Goal: Task Accomplishment & Management: Manage account settings

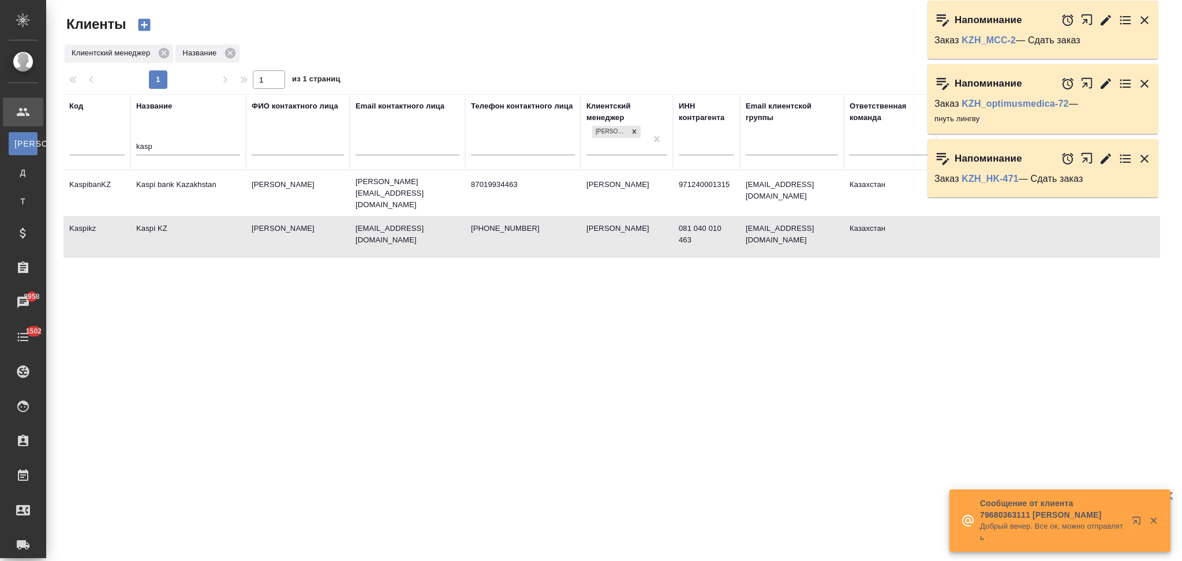
select select "RU"
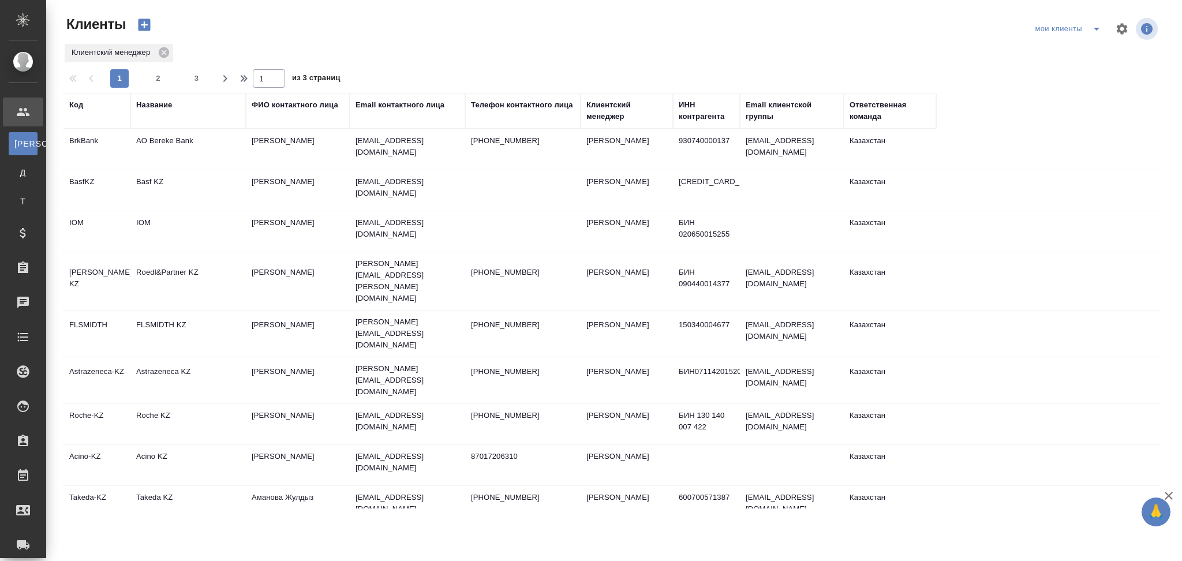
select select "RU"
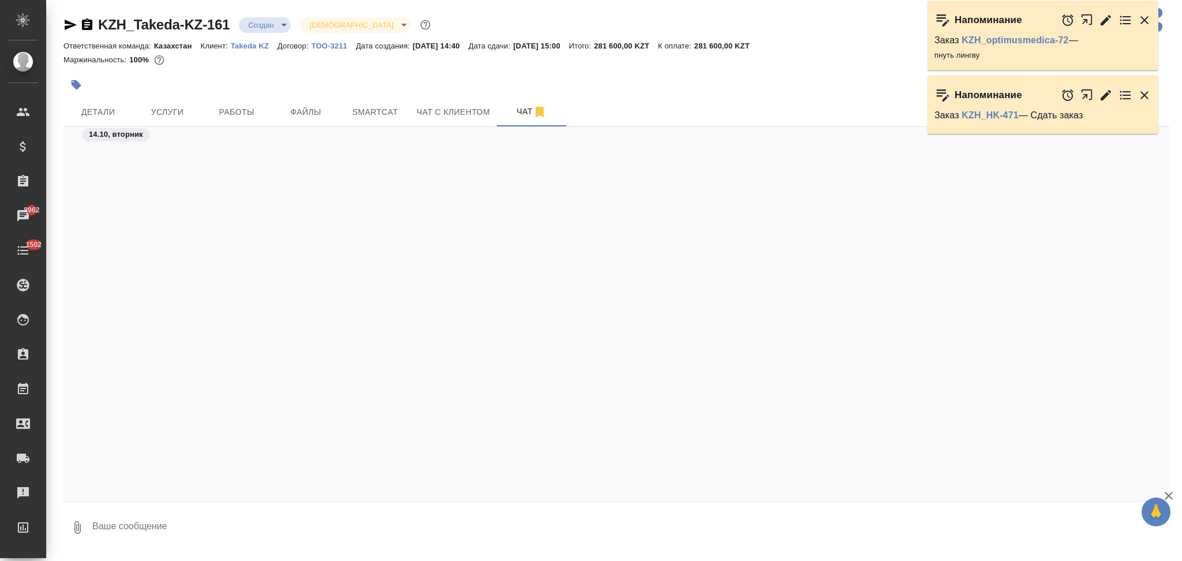
scroll to position [1230, 0]
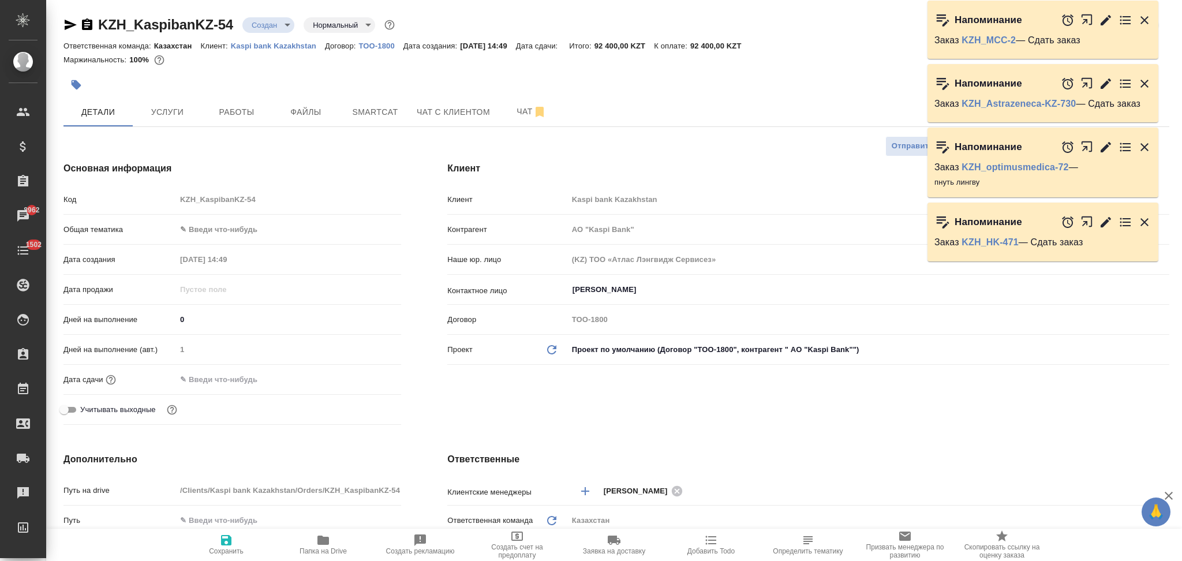
select select "RU"
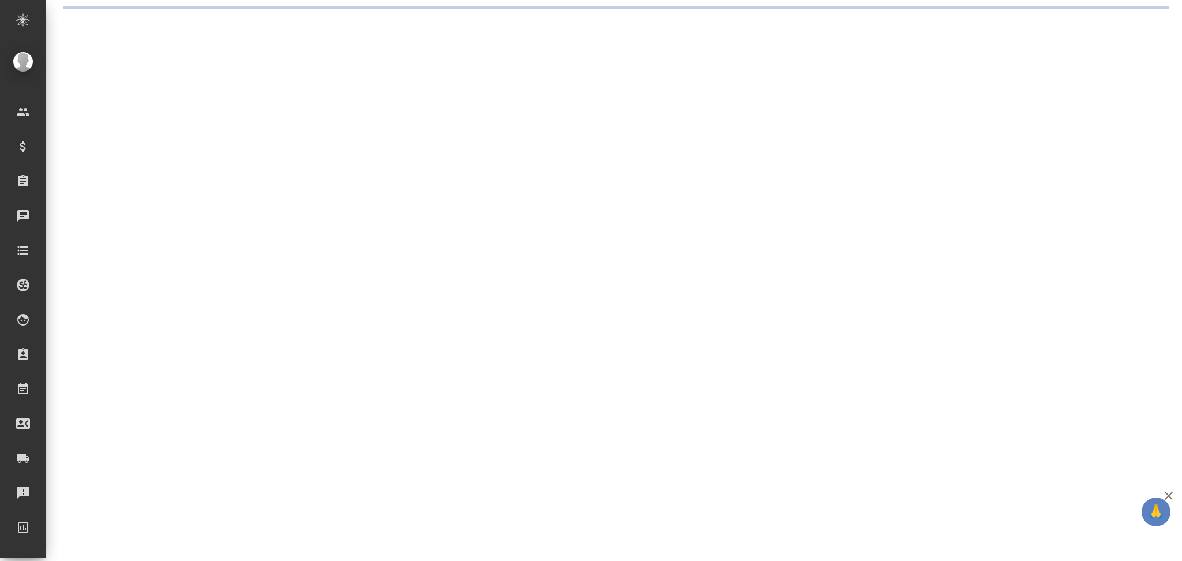
select select "RU"
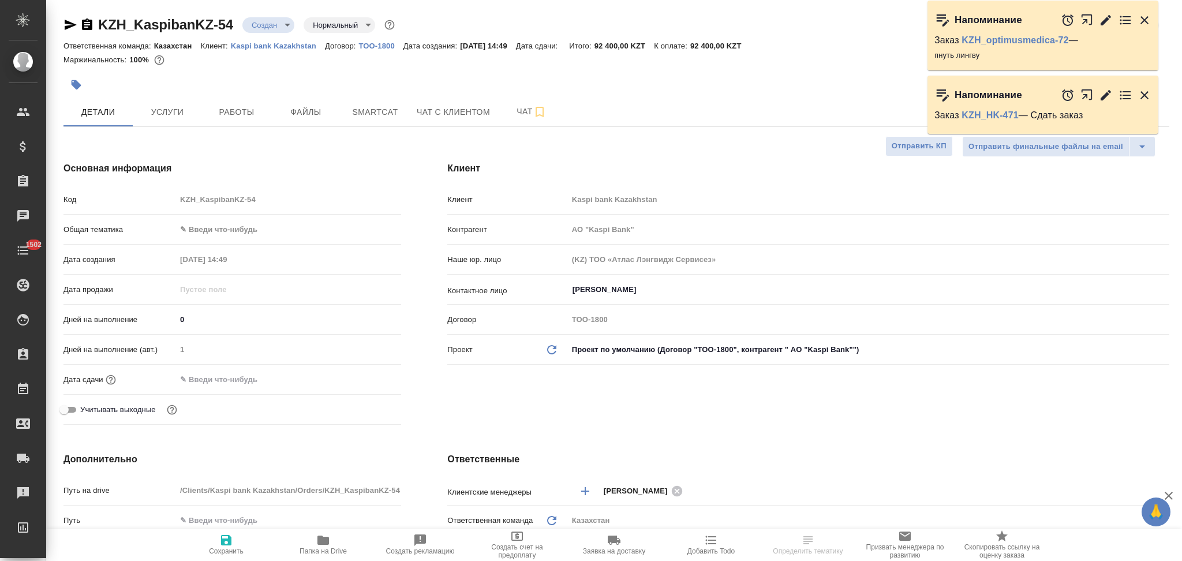
type textarea "x"
type input "АО "Kaspi Bank""
type textarea "x"
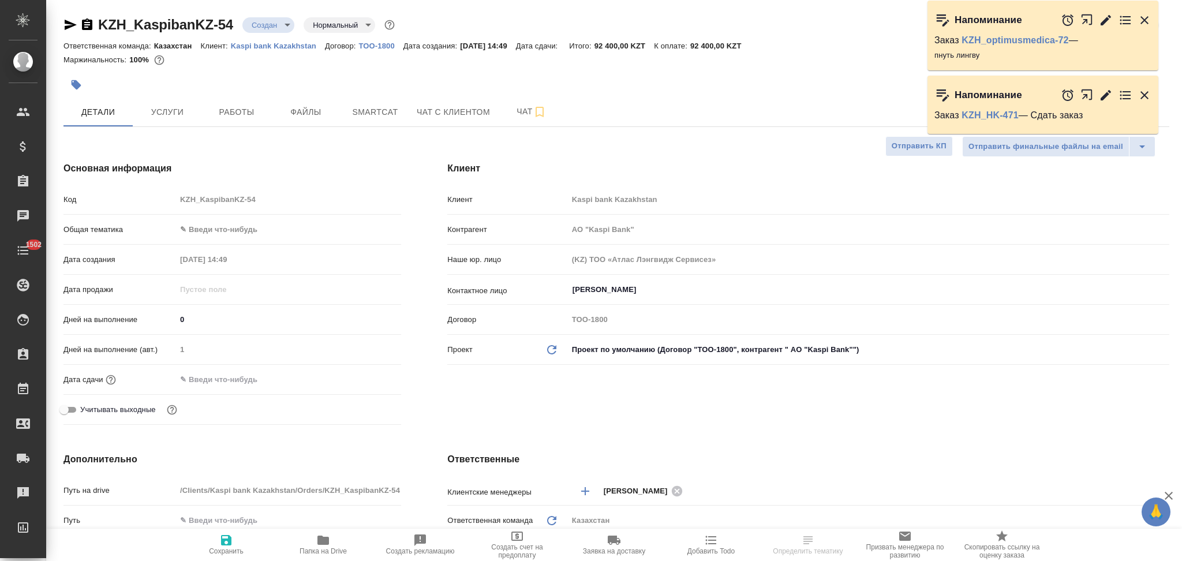
type textarea "x"
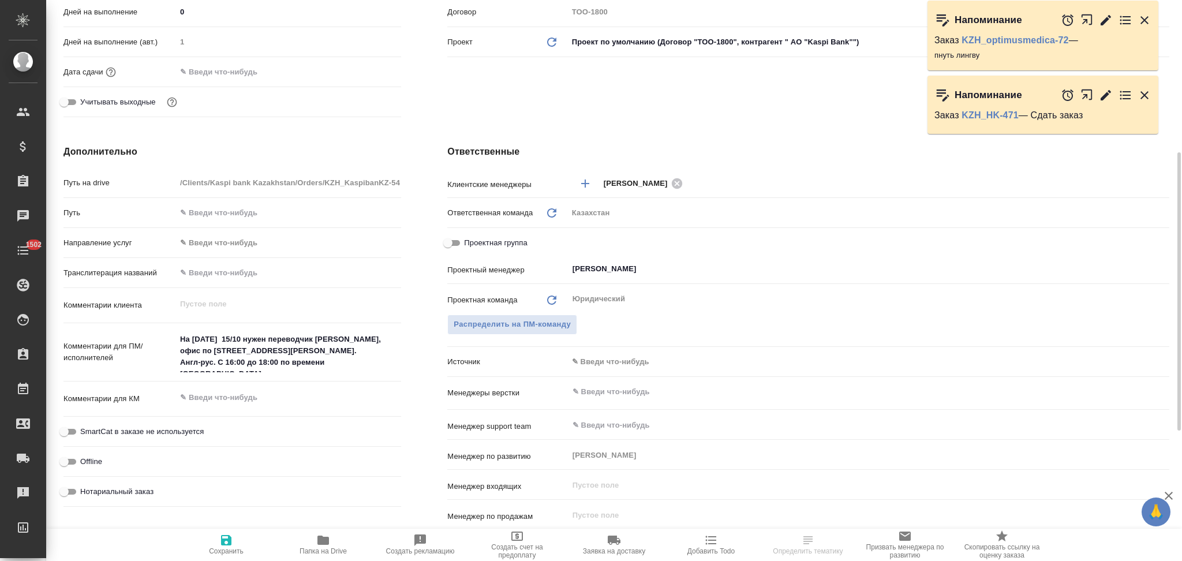
type input "[PERSON_NAME]"
type input "Журавлев Денис"
type input "АО "Kaspi Bank""
type textarea "x"
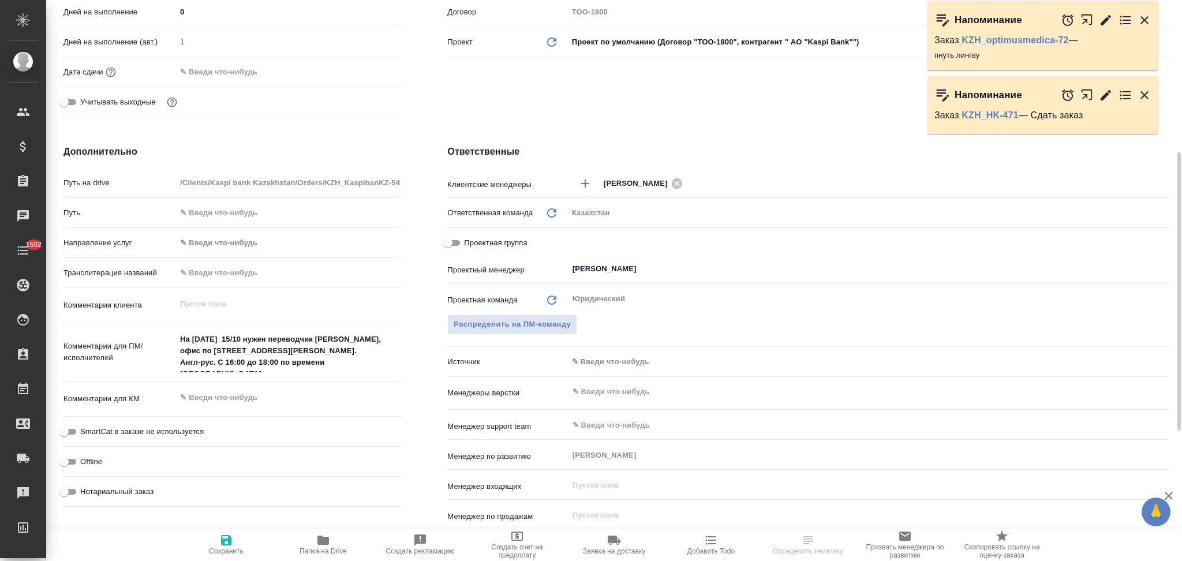
type textarea "x"
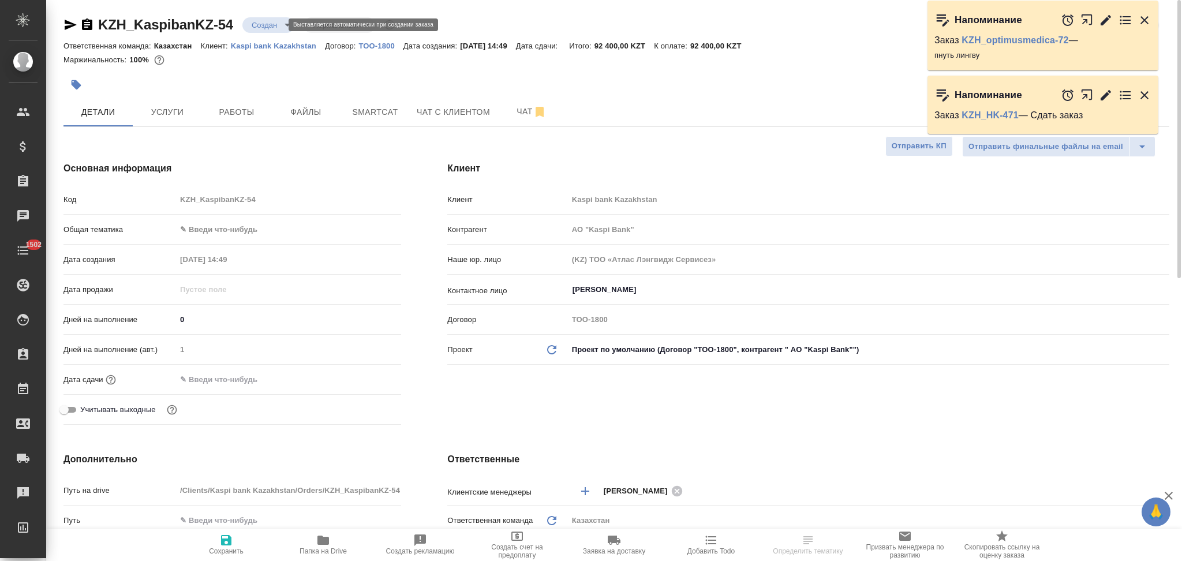
click at [261, 27] on body "🙏 .cls-1 fill:#fff; AWATERA Aslanukova Sati Клиенты Спецификации Заказы Чаты 15…" at bounding box center [591, 280] width 1182 height 561
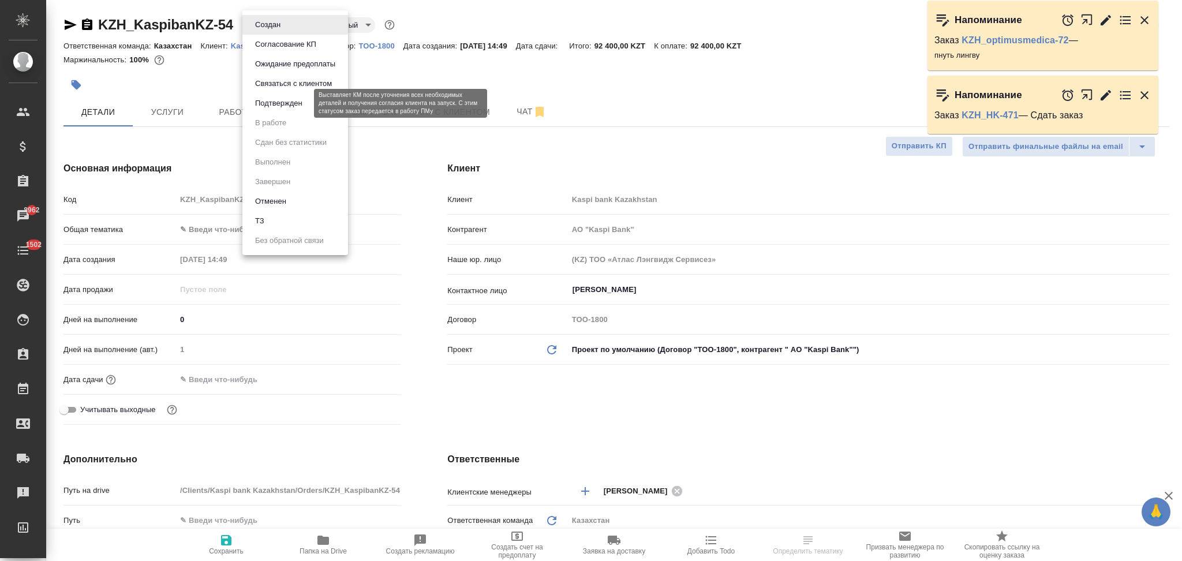
click at [260, 102] on button "Подтвержден" at bounding box center [279, 103] width 54 height 13
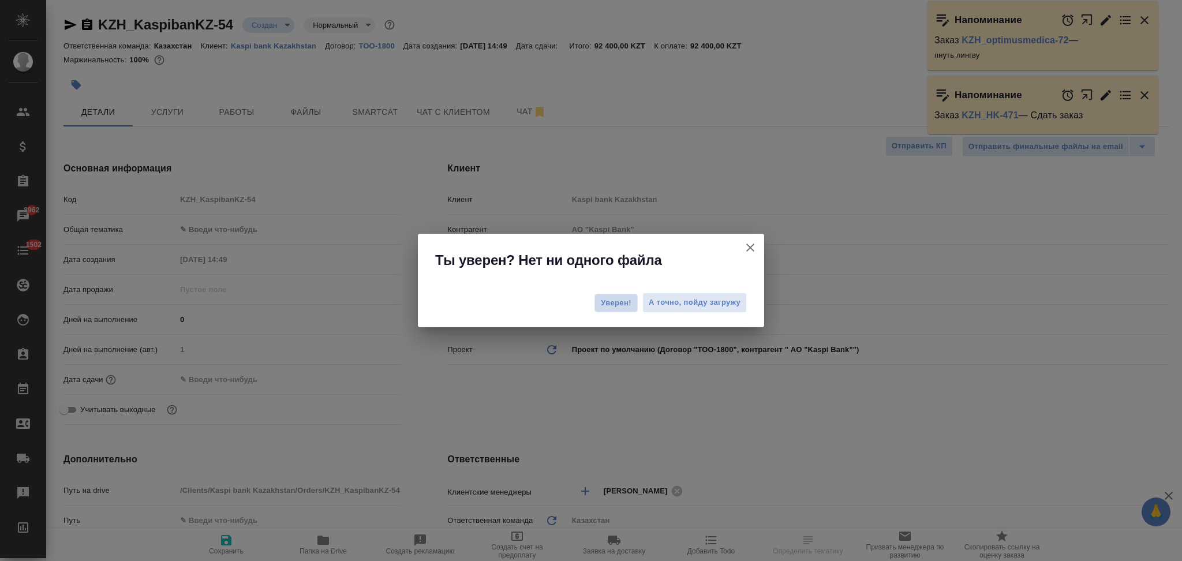
click at [615, 298] on span "Уверен!" at bounding box center [616, 303] width 31 height 12
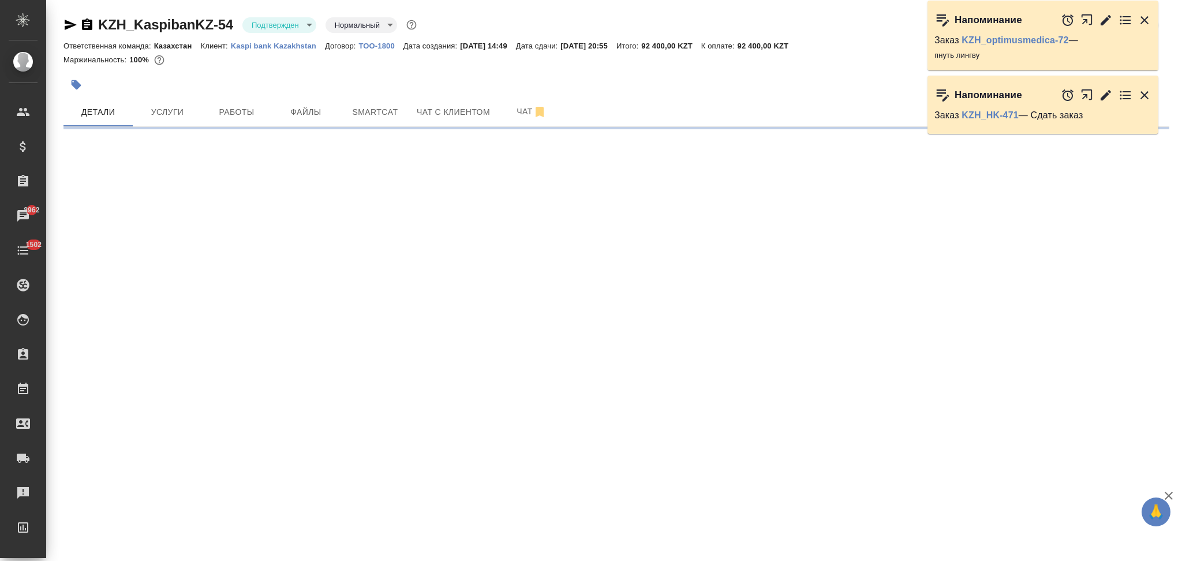
select select "RU"
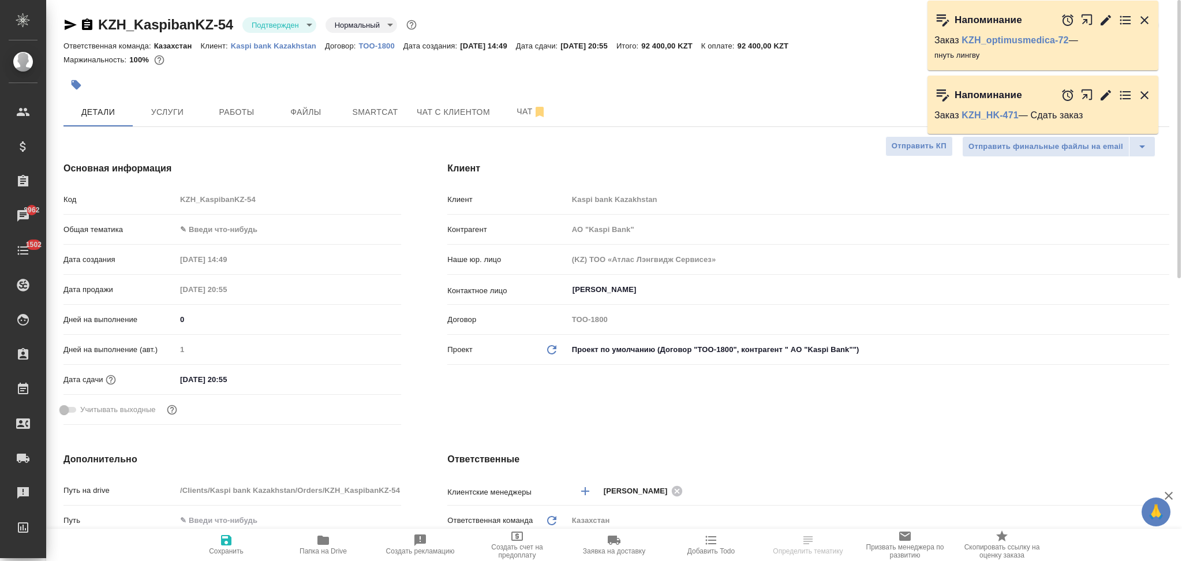
type textarea "x"
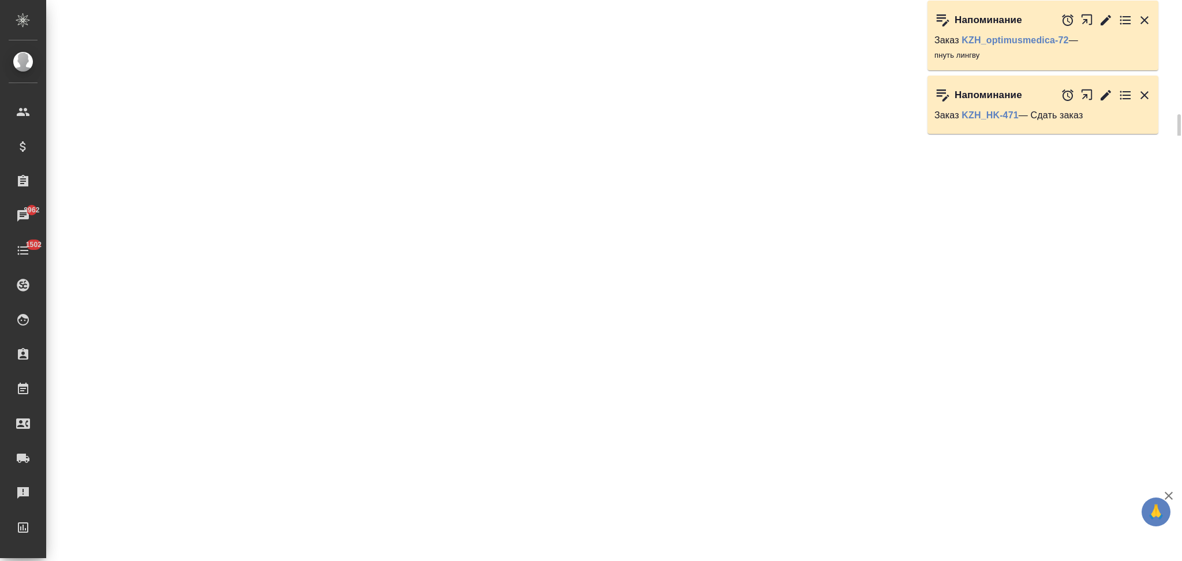
select select "RU"
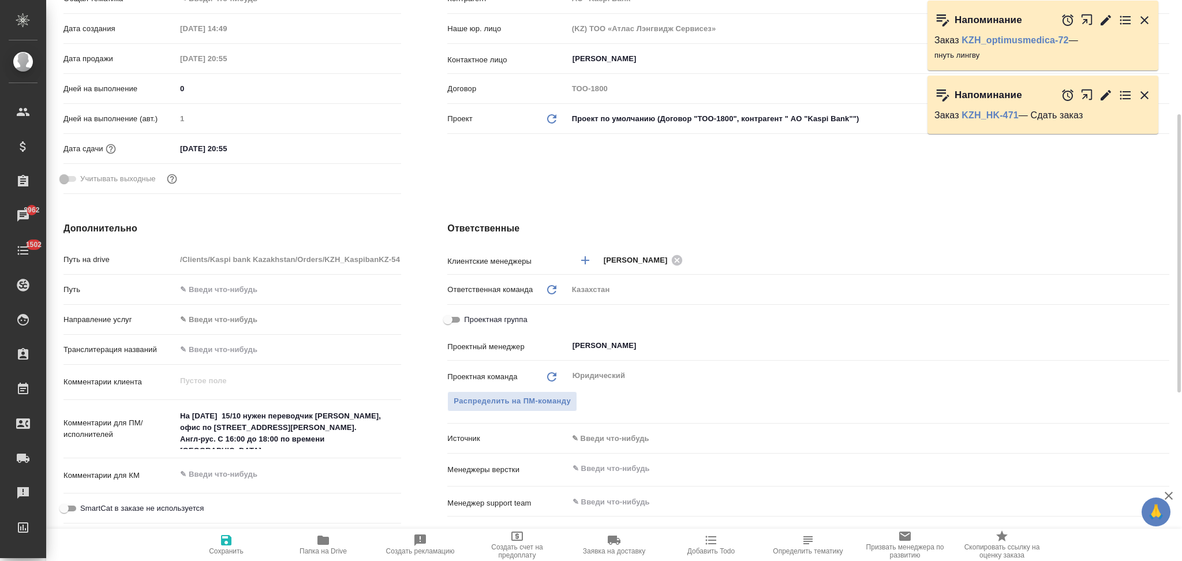
type textarea "x"
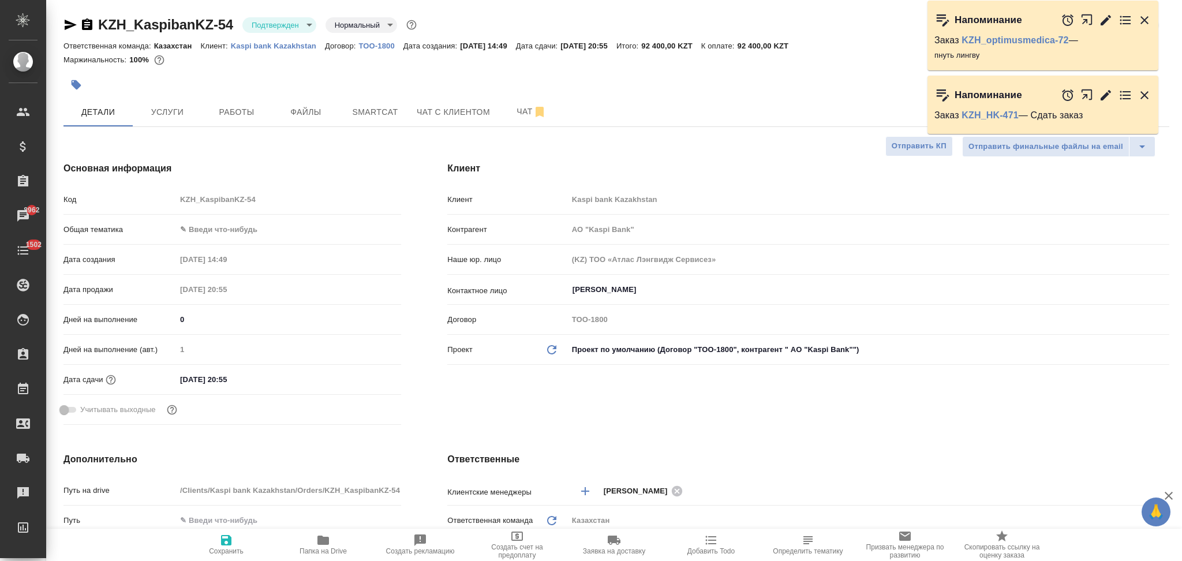
click at [1101, 19] on icon "button" at bounding box center [1106, 20] width 14 height 14
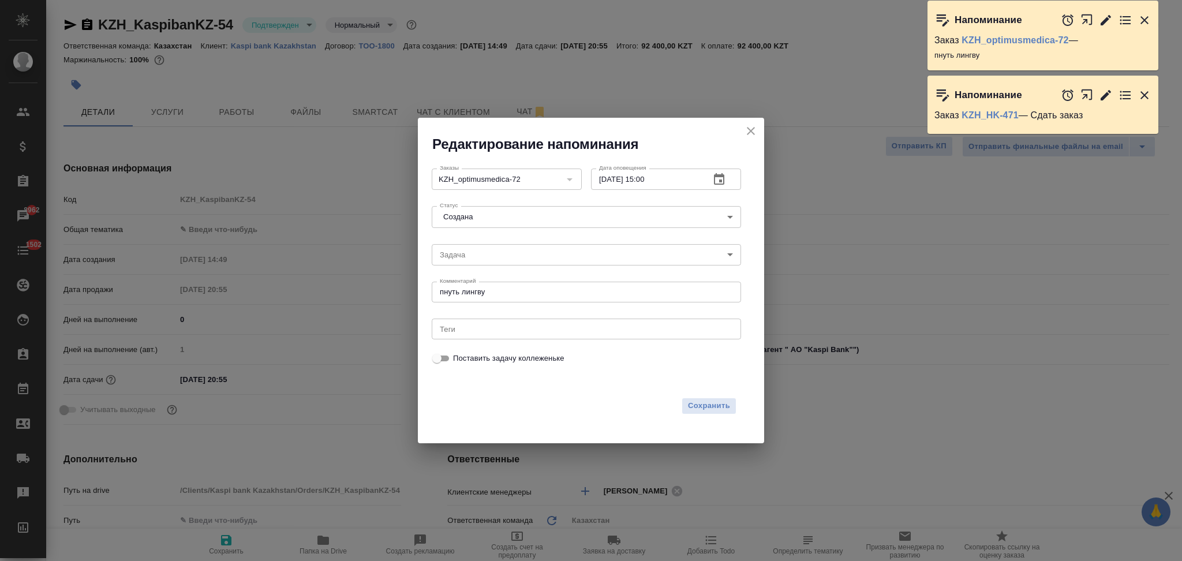
click at [714, 183] on icon "button" at bounding box center [719, 179] width 10 height 12
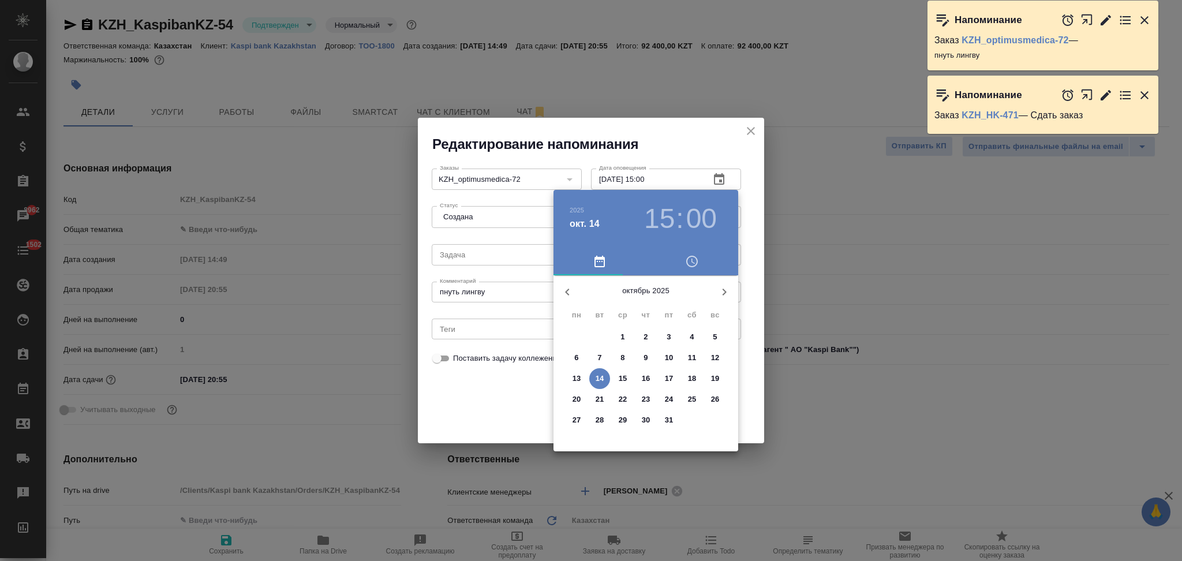
click at [624, 377] on p "15" at bounding box center [623, 379] width 9 height 12
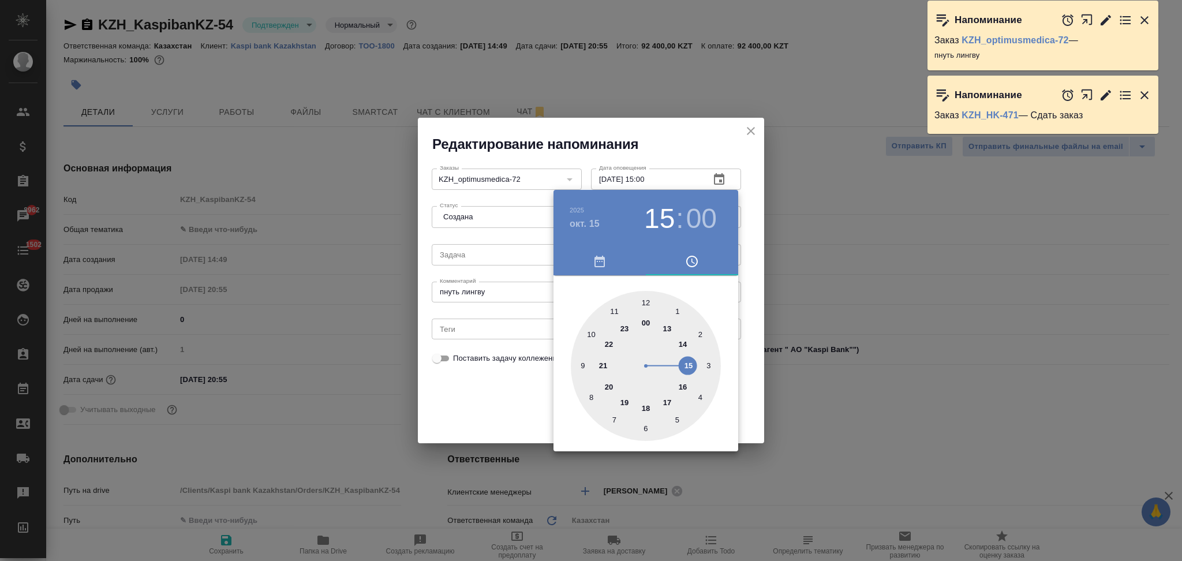
click at [590, 396] on div at bounding box center [646, 366] width 150 height 150
type input "15.10.2025 08:00"
click at [647, 300] on div at bounding box center [646, 366] width 150 height 150
click at [505, 378] on div at bounding box center [591, 280] width 1182 height 561
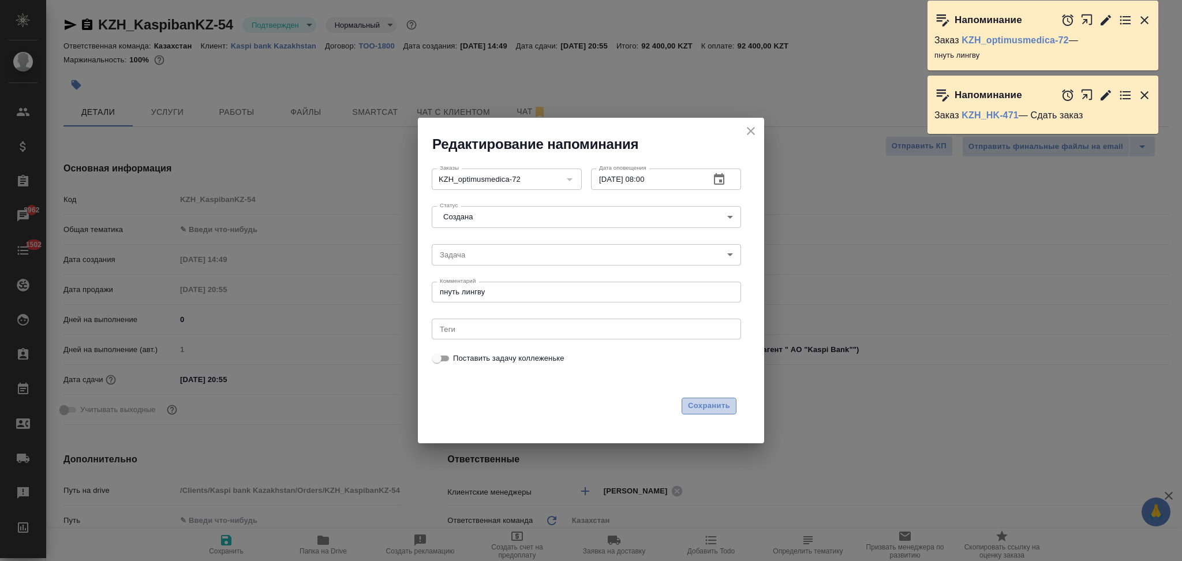
click at [691, 403] on span "Сохранить" at bounding box center [709, 405] width 42 height 13
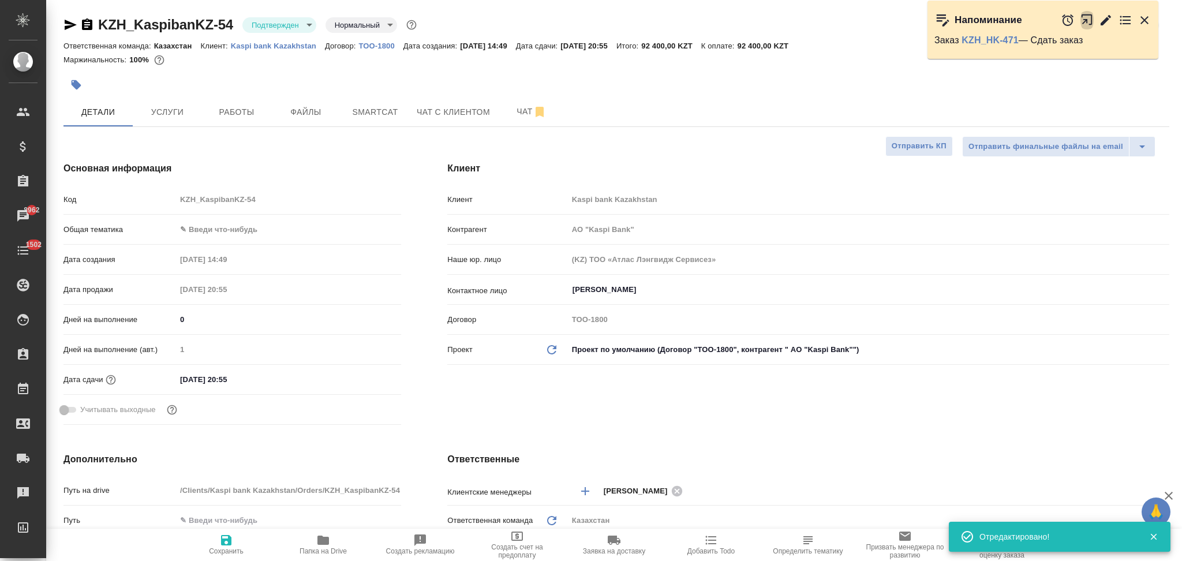
click at [1085, 23] on icon "button" at bounding box center [1089, 22] width 19 height 19
type input "АО "Kaspi Bank""
type textarea "x"
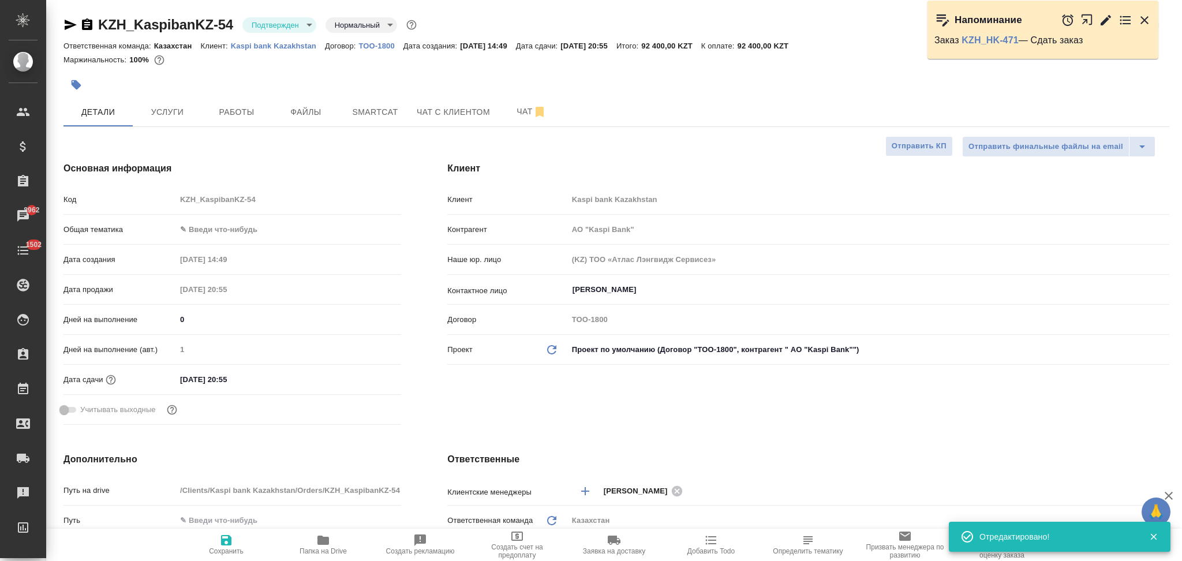
type input "АО "Kaspi Bank""
type textarea "x"
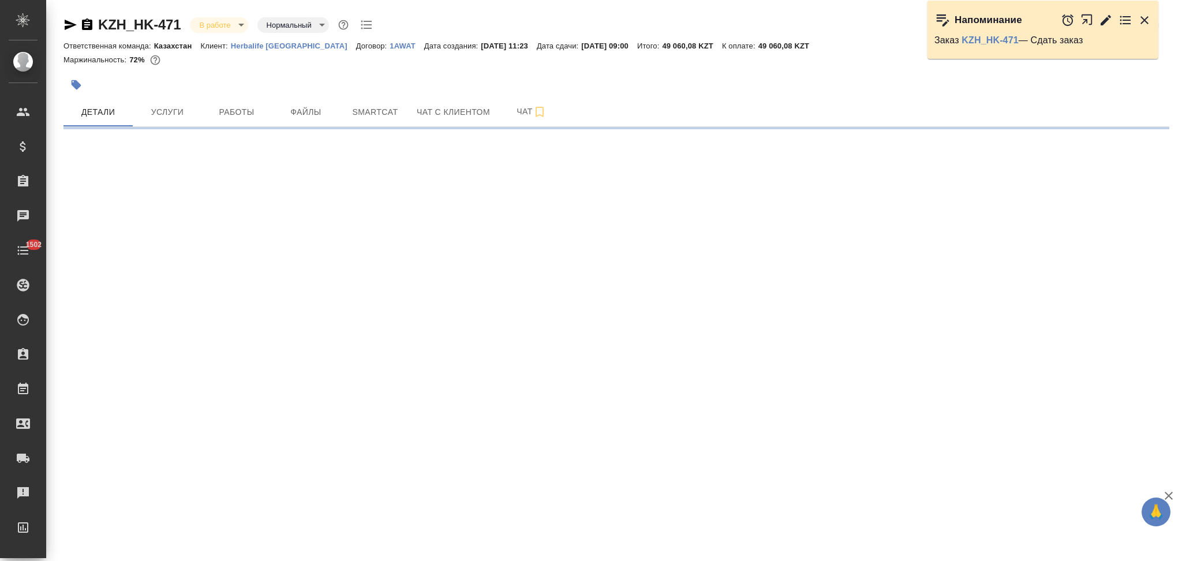
select select "RU"
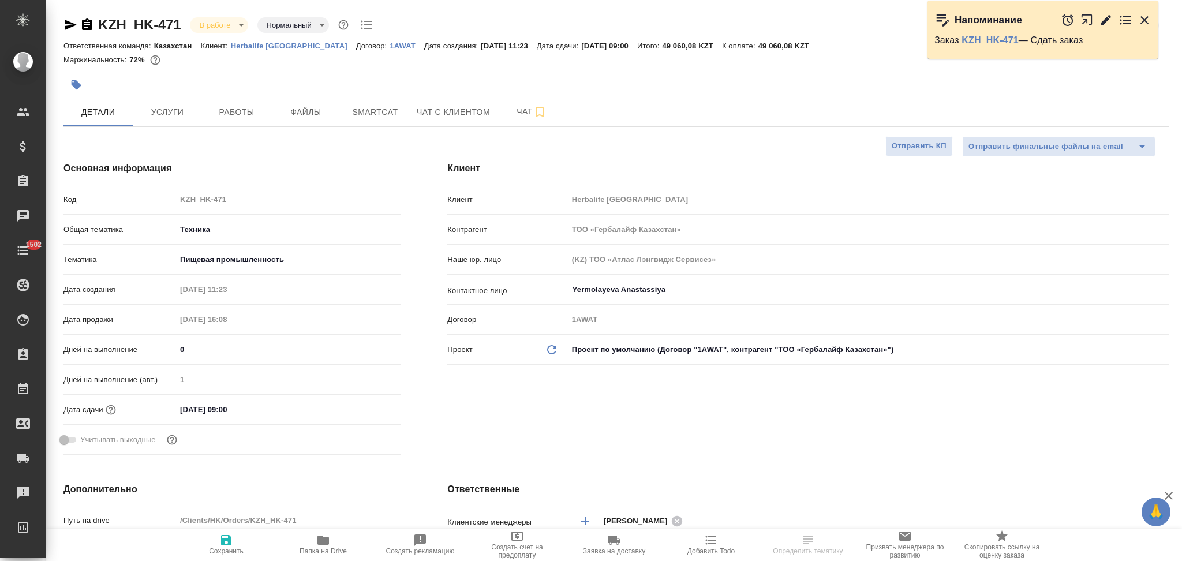
type textarea "x"
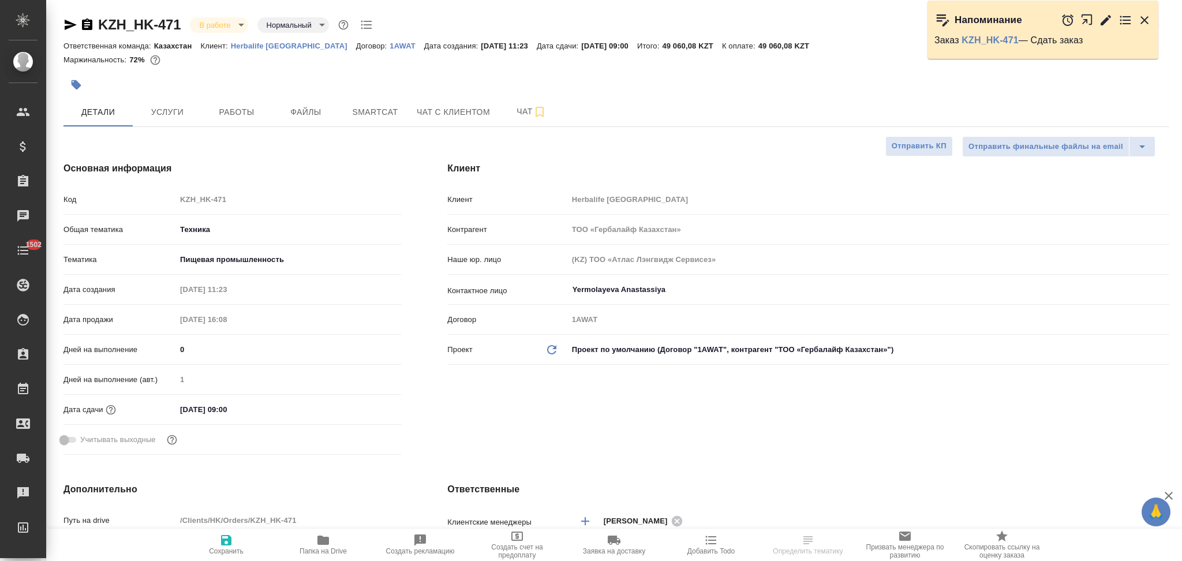
type textarea "x"
click at [1105, 22] on icon "button" at bounding box center [1106, 19] width 10 height 10
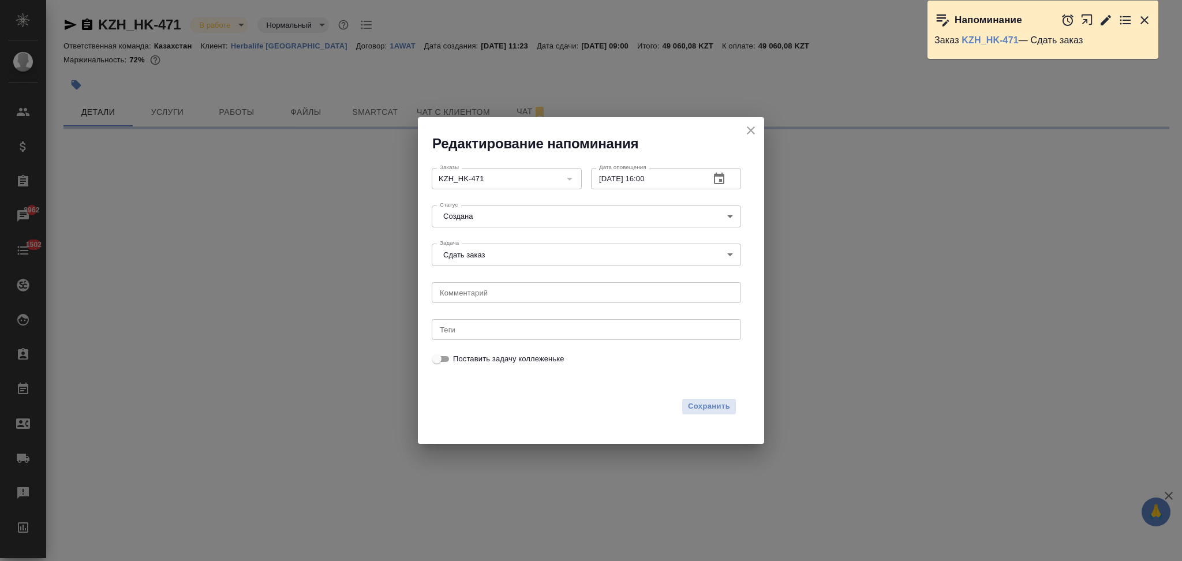
select select "RU"
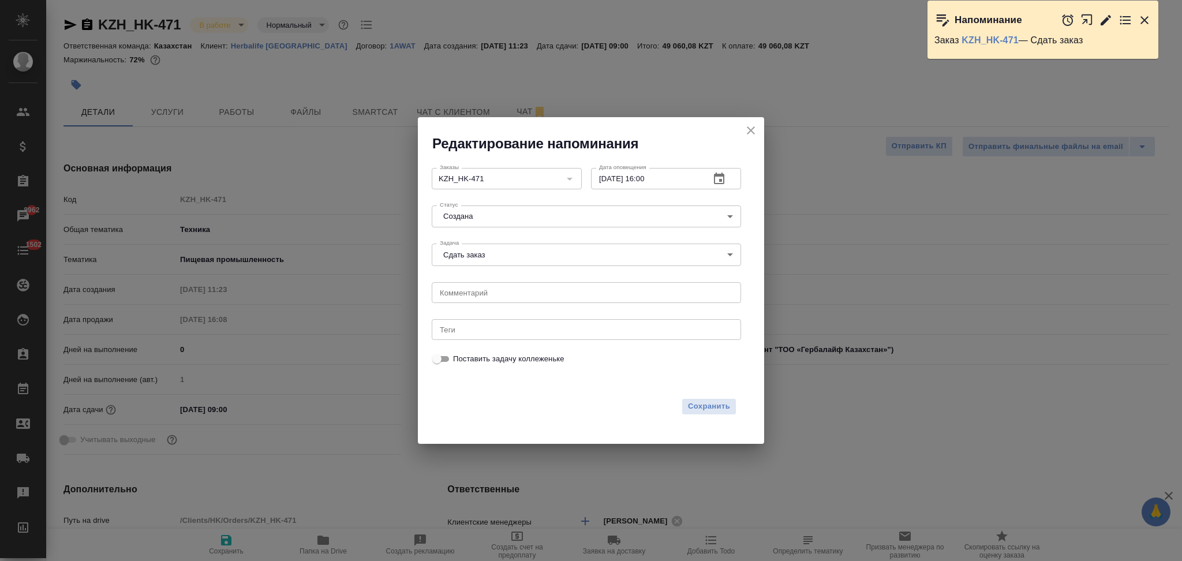
type textarea "x"
click at [719, 181] on icon "button" at bounding box center [719, 179] width 14 height 14
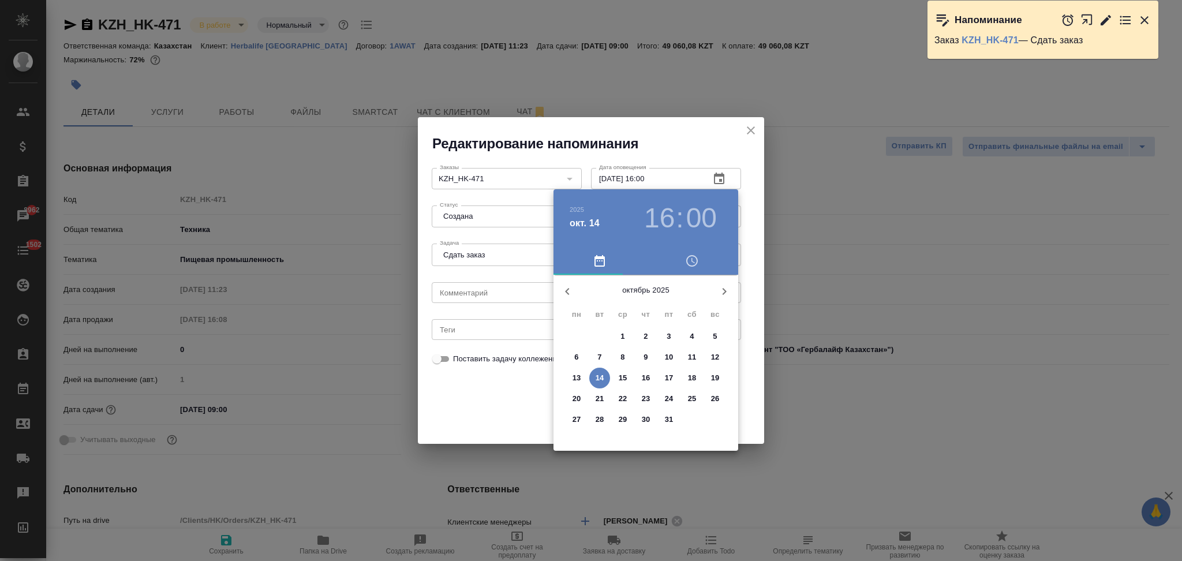
click at [623, 375] on p "15" at bounding box center [623, 378] width 9 height 12
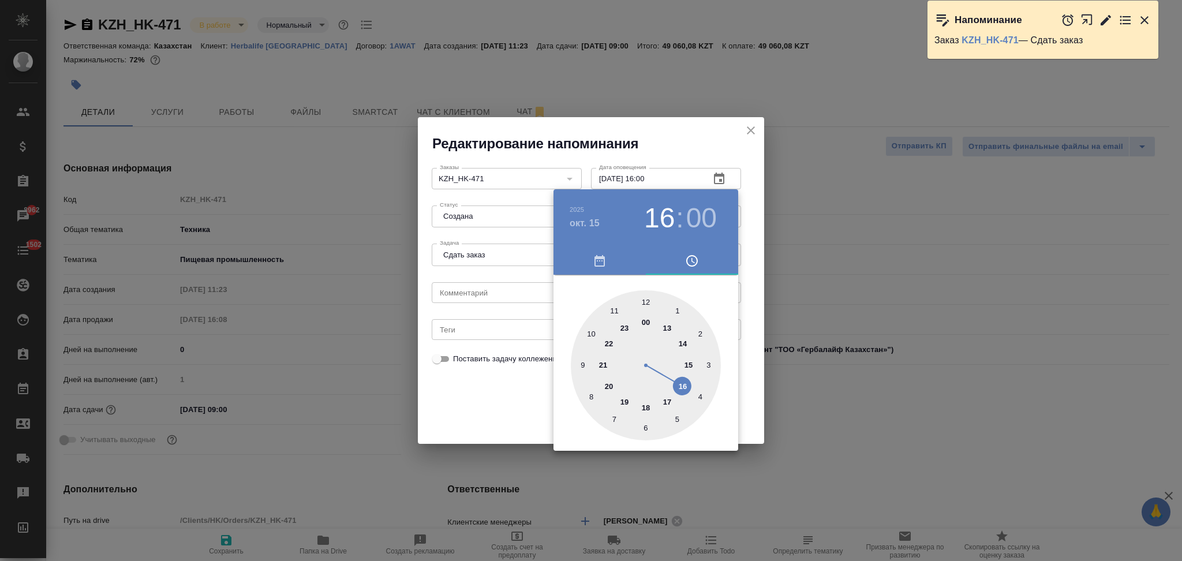
click at [583, 362] on div at bounding box center [646, 365] width 150 height 150
type input "15.10.2025 09:00"
click at [643, 301] on div at bounding box center [646, 365] width 150 height 150
click at [496, 387] on div at bounding box center [591, 280] width 1182 height 561
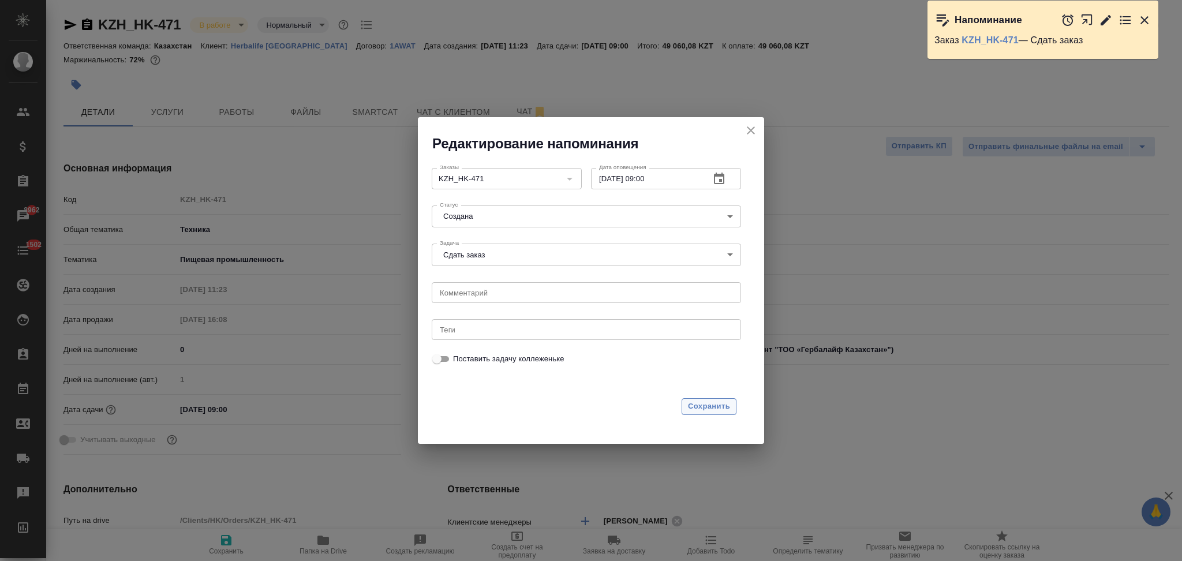
click at [702, 410] on span "Сохранить" at bounding box center [709, 406] width 42 height 13
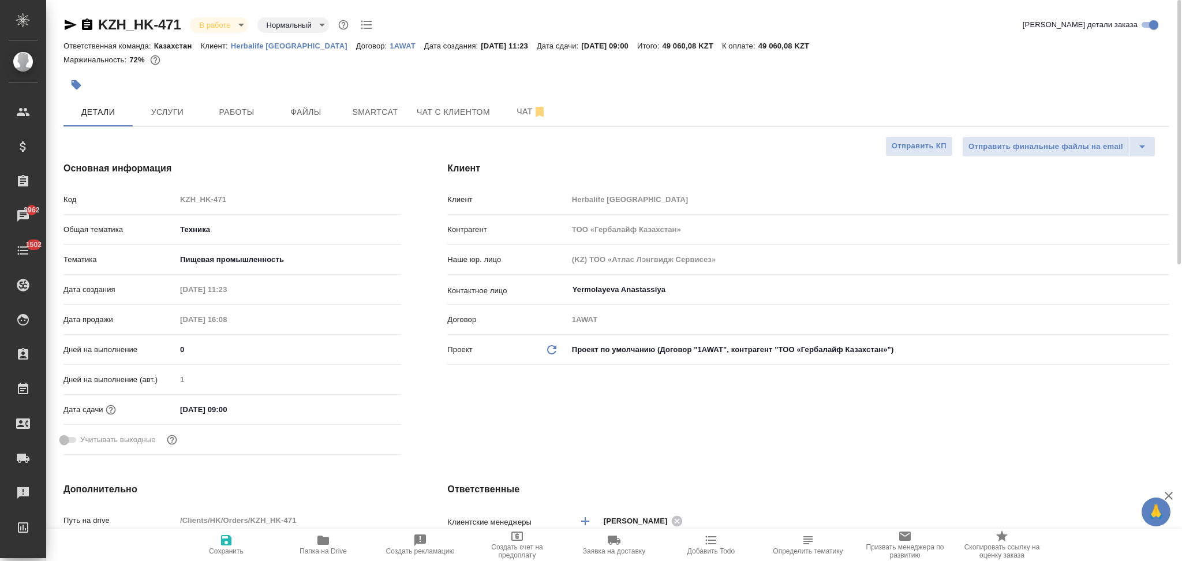
type textarea "x"
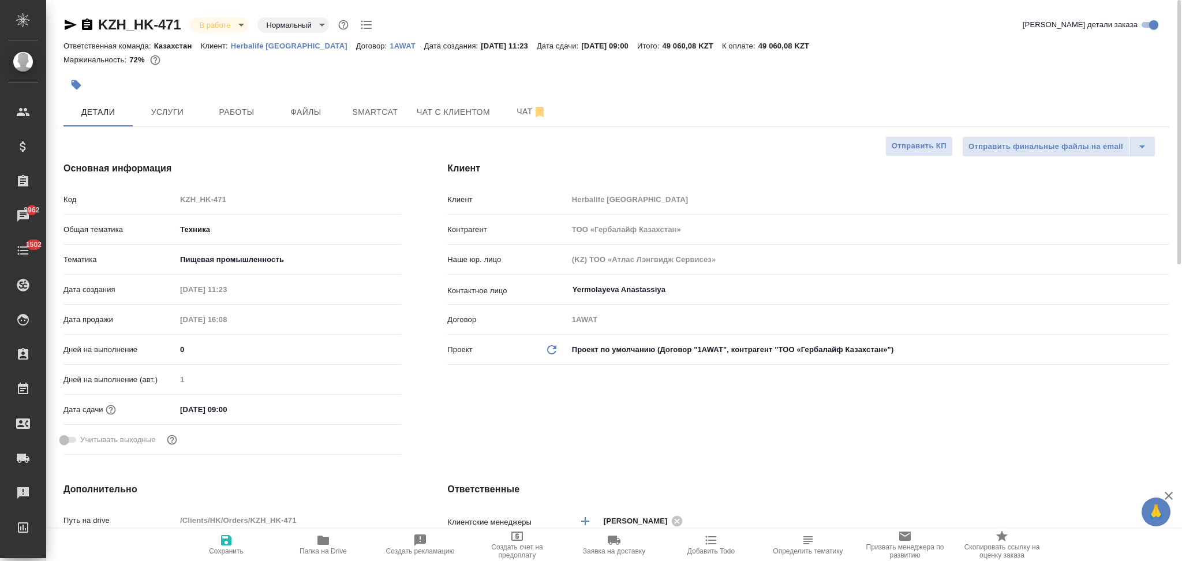
type textarea "x"
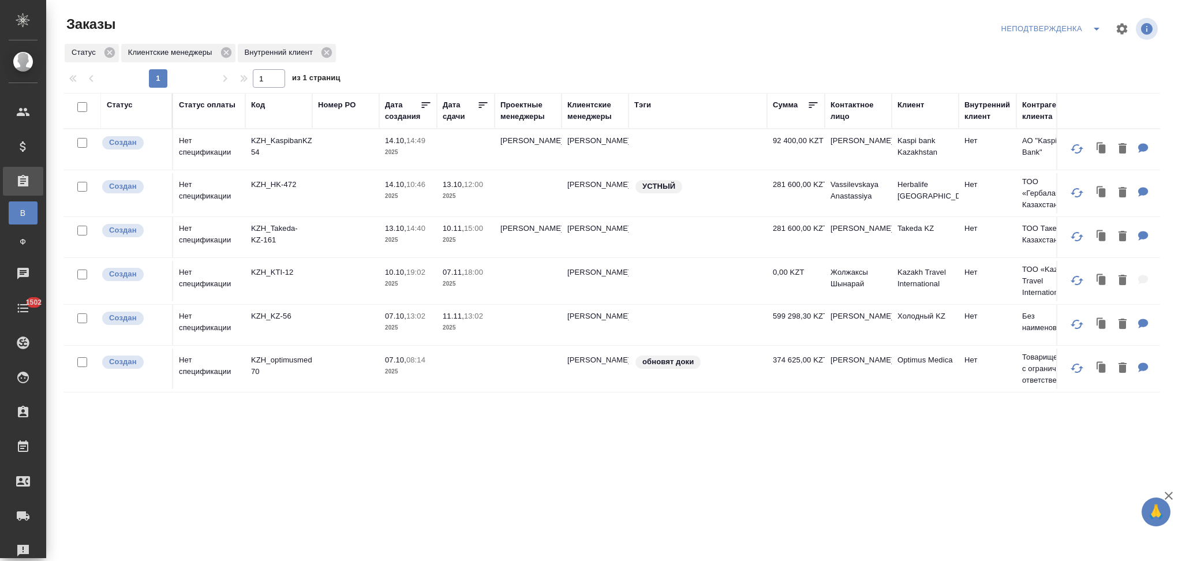
click at [1093, 31] on icon "split button" at bounding box center [1097, 29] width 14 height 14
click at [1022, 158] on li "НЕТ Спецификации" at bounding box center [1053, 163] width 110 height 18
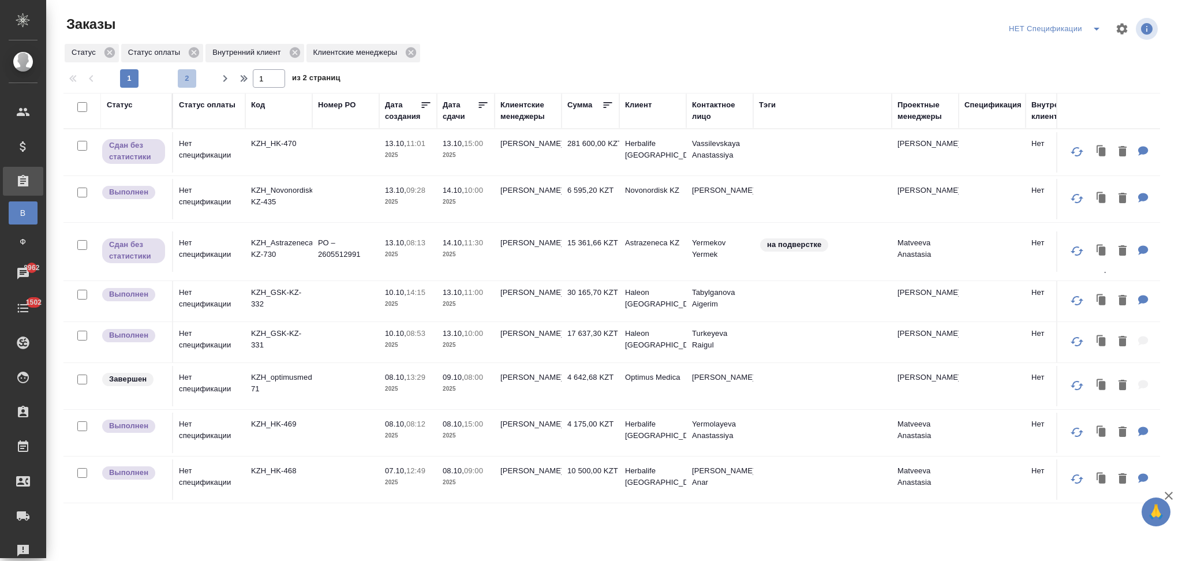
click at [184, 83] on span "2" at bounding box center [187, 79] width 18 height 12
type input "2"
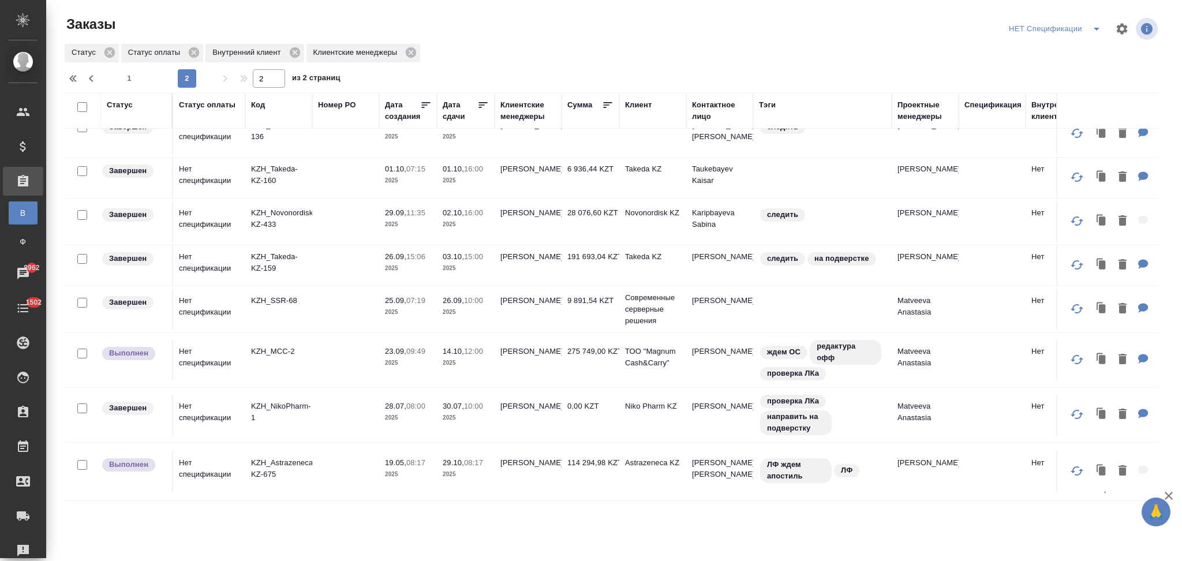
scroll to position [154, 0]
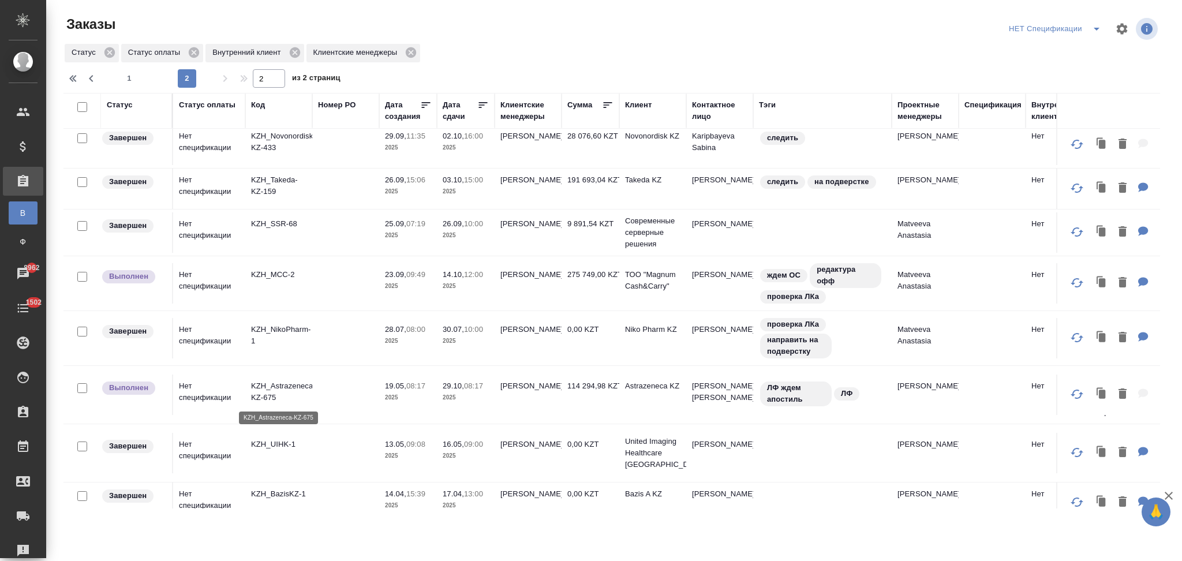
click at [293, 387] on p "KZH_Astrazeneca-KZ-675" at bounding box center [278, 391] width 55 height 23
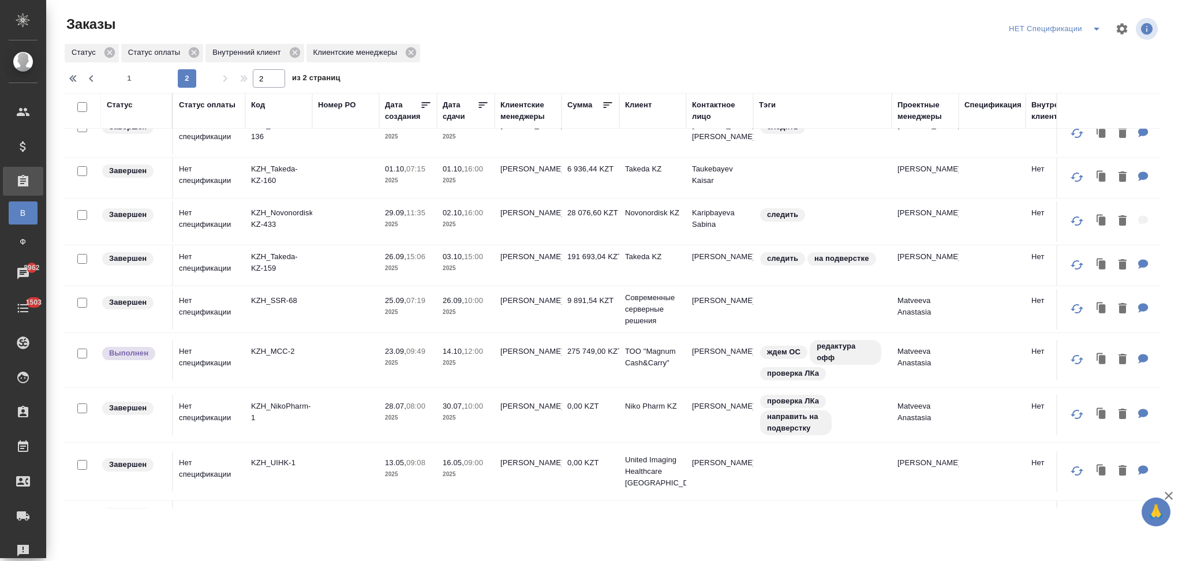
scroll to position [0, 0]
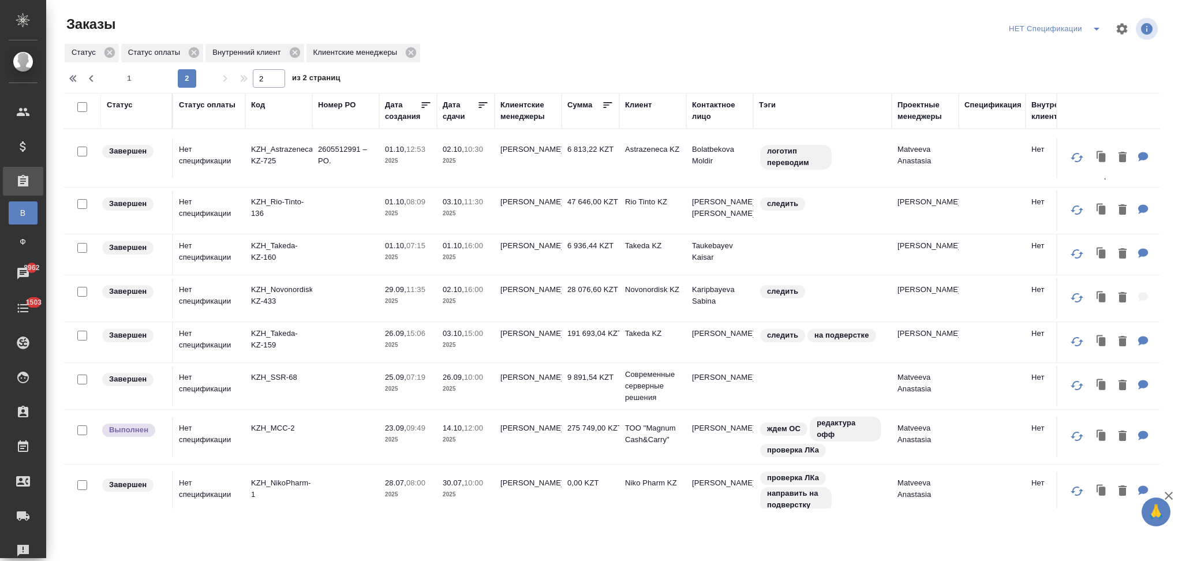
drag, startPoint x: 126, startPoint y: 81, endPoint x: 264, endPoint y: 170, distance: 164.4
click at [126, 81] on span "1" at bounding box center [129, 79] width 18 height 12
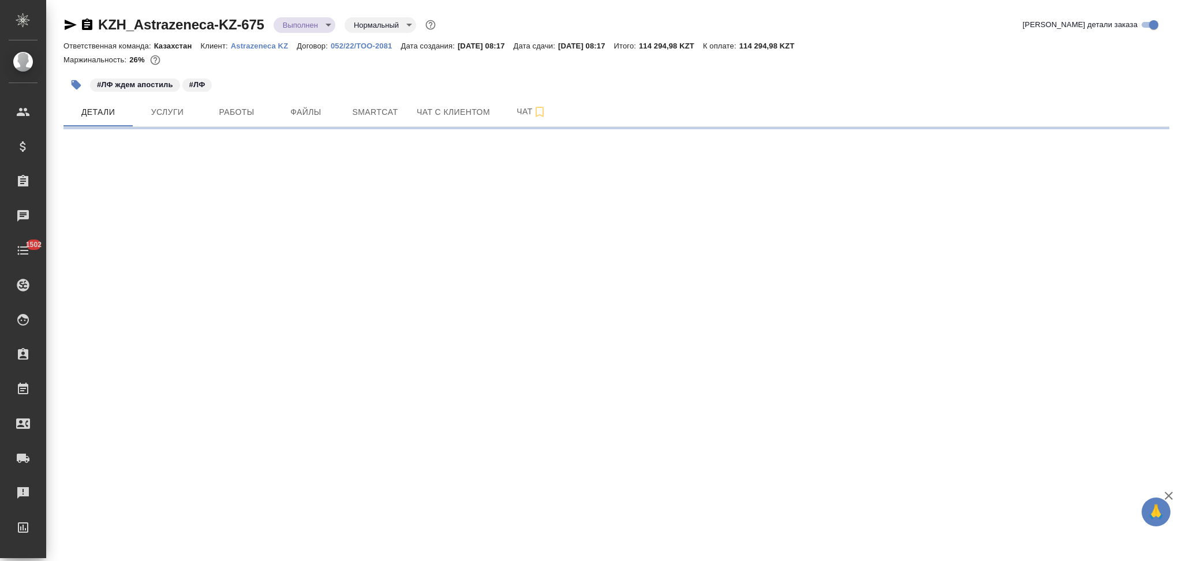
select select "RU"
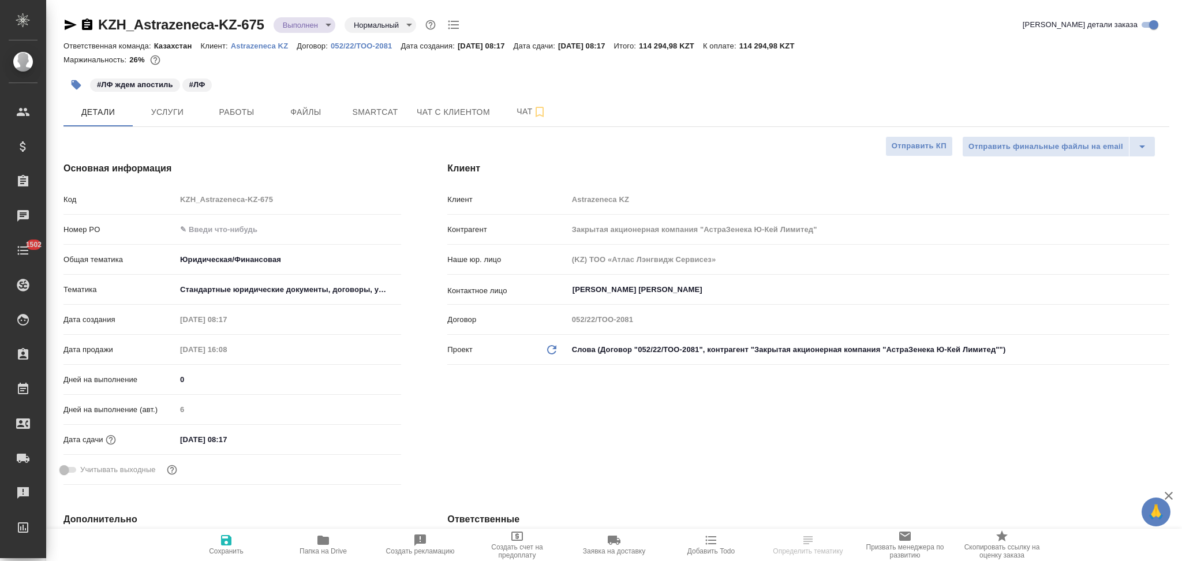
type textarea "x"
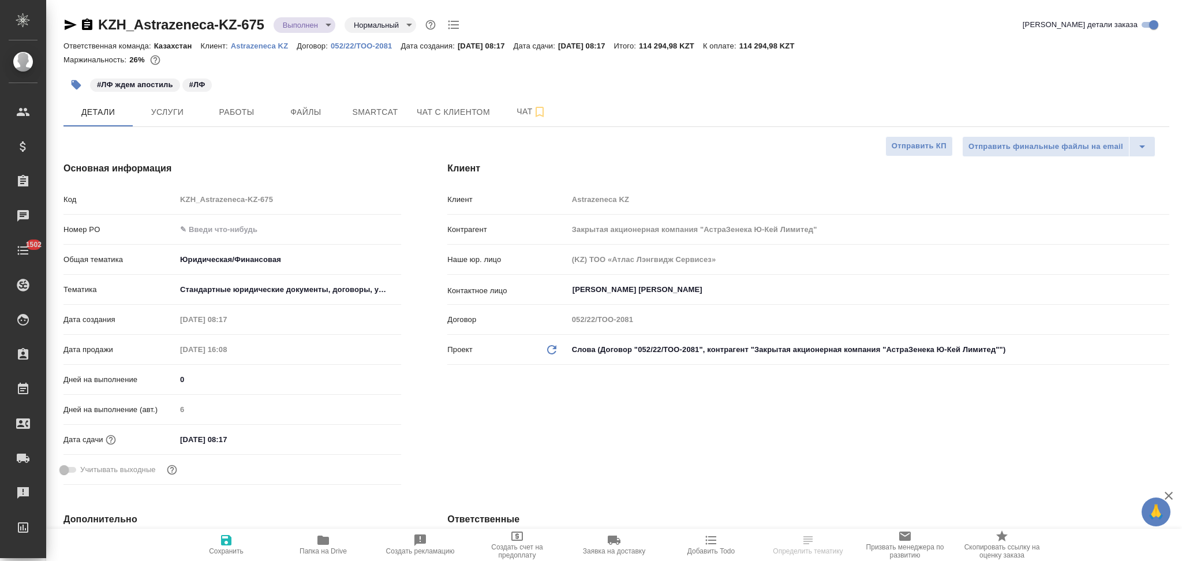
type textarea "x"
click at [300, 31] on body "🙏 .cls-1 fill:#fff; AWATERA Aslanukova Sati Клиенты Спецификации Заказы 8962 Ча…" at bounding box center [591, 280] width 1182 height 561
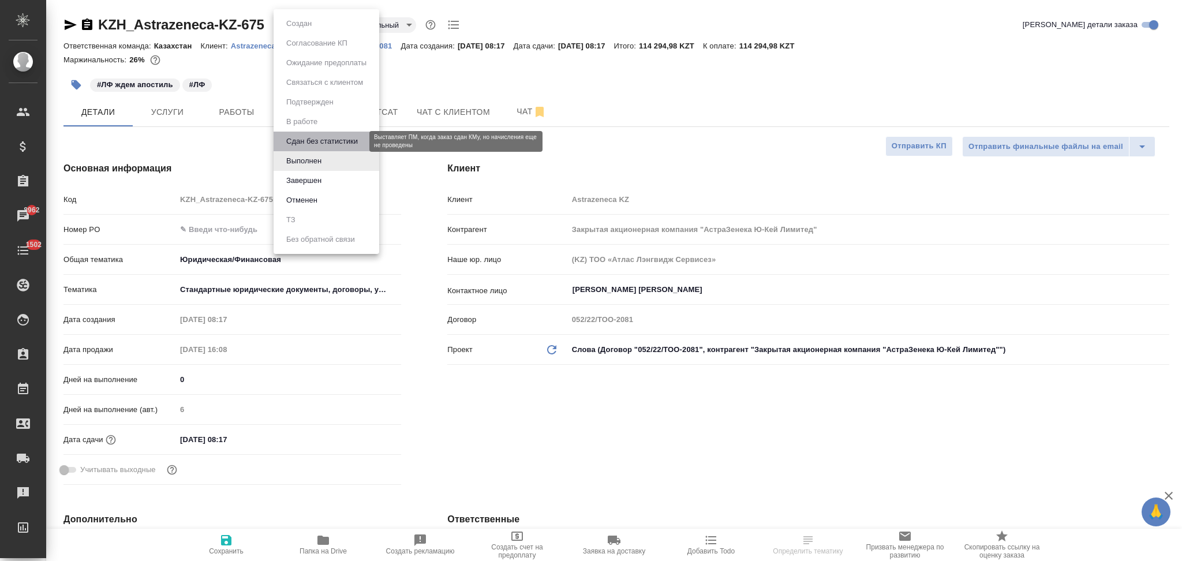
click at [301, 141] on button "Сдан без статистики" at bounding box center [322, 141] width 78 height 13
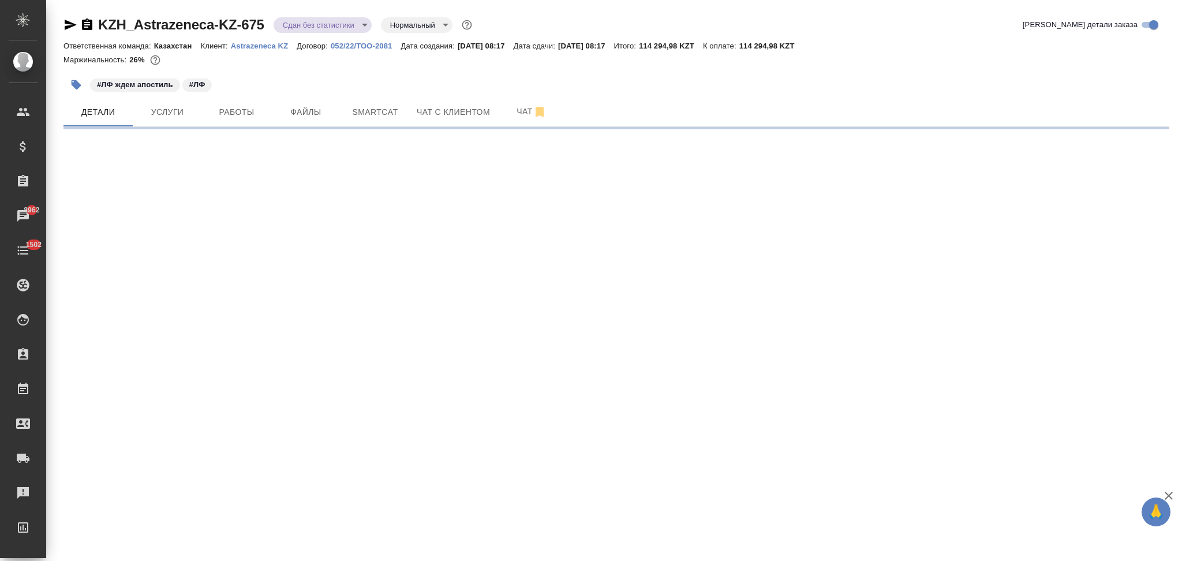
select select "RU"
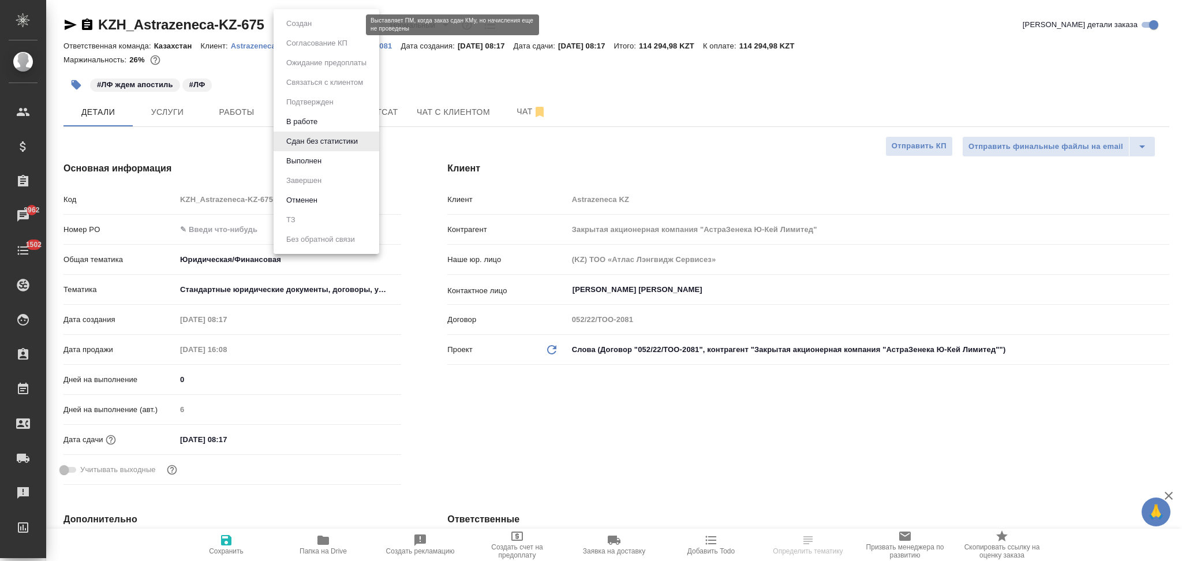
click at [294, 26] on body "🙏 .cls-1 fill:#fff; AWATERA Aslanukova Sati Клиенты Спецификации Заказы 8962 Ча…" at bounding box center [591, 280] width 1182 height 561
type textarea "x"
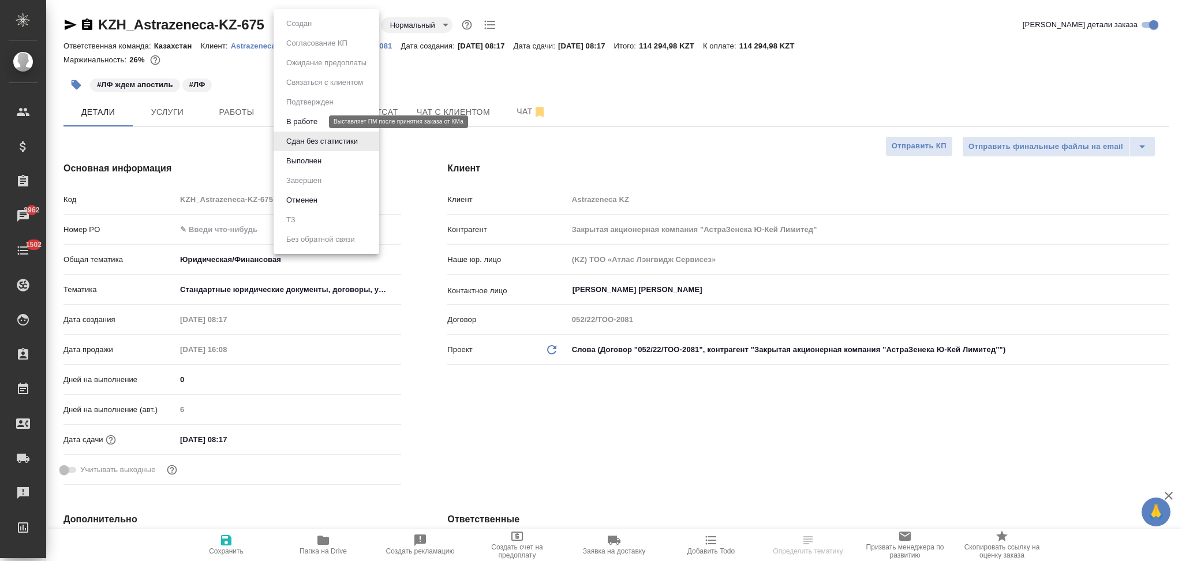
click at [307, 121] on button "В работе" at bounding box center [302, 121] width 38 height 13
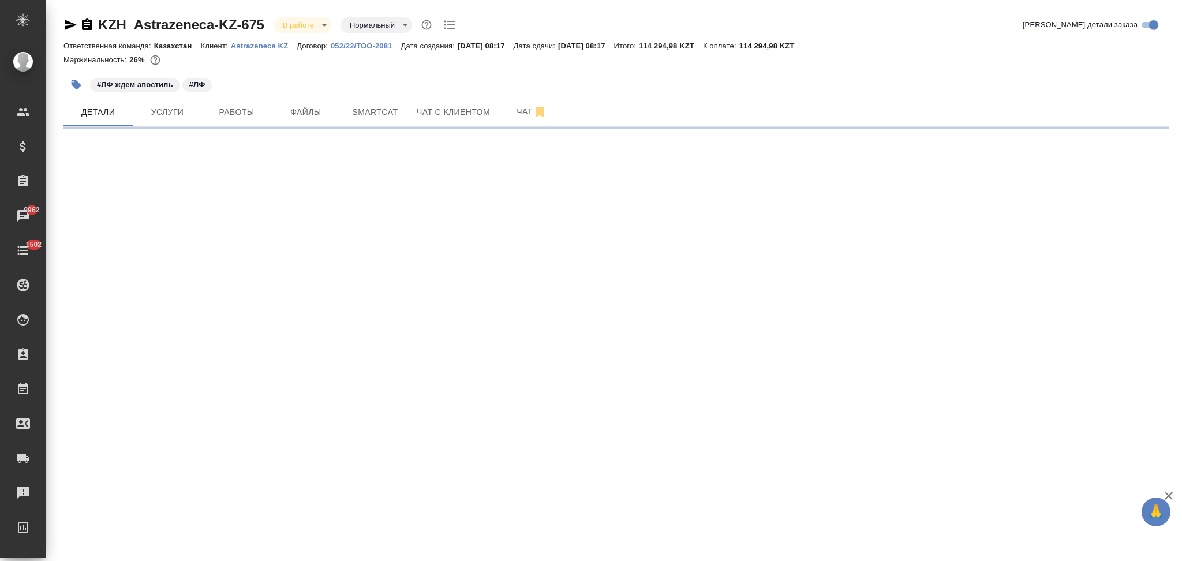
select select "RU"
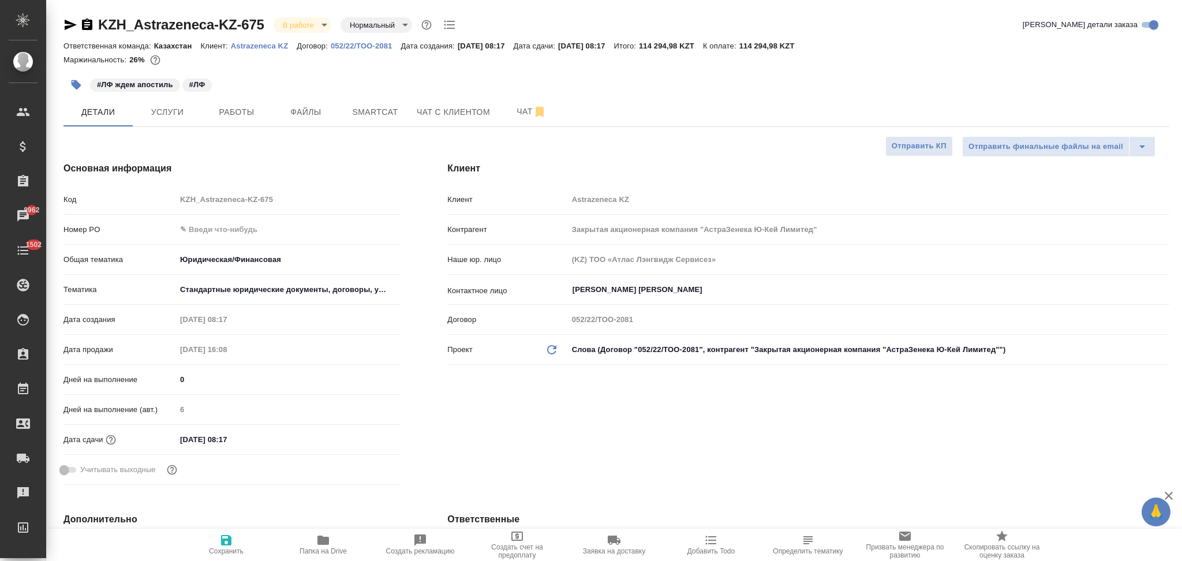
type textarea "x"
click at [710, 537] on icon "button" at bounding box center [711, 540] width 11 height 9
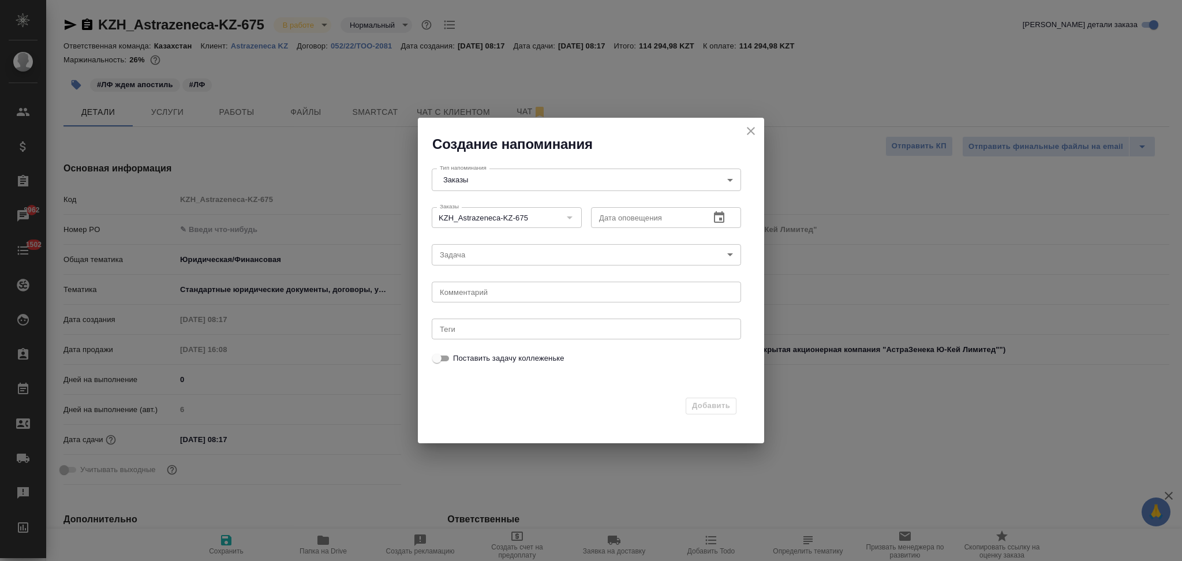
click at [717, 221] on icon "button" at bounding box center [719, 218] width 14 height 14
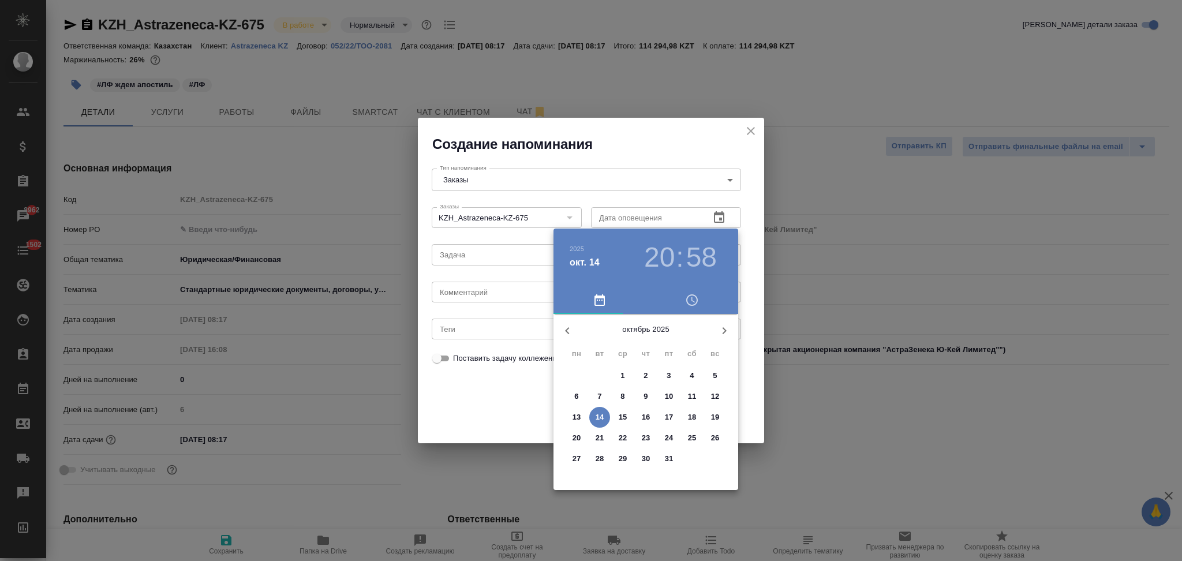
click at [621, 418] on p "15" at bounding box center [623, 418] width 9 height 12
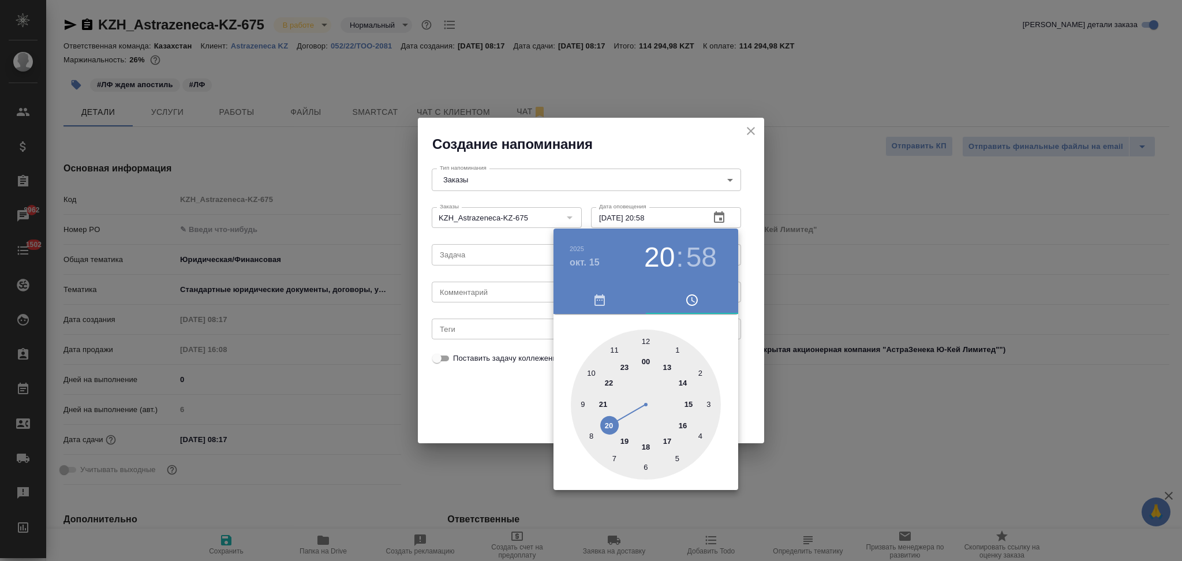
click at [647, 341] on div at bounding box center [646, 405] width 150 height 150
click at [647, 339] on div at bounding box center [646, 405] width 150 height 150
type input "[DATE] 12:00"
click at [511, 395] on div at bounding box center [591, 280] width 1182 height 561
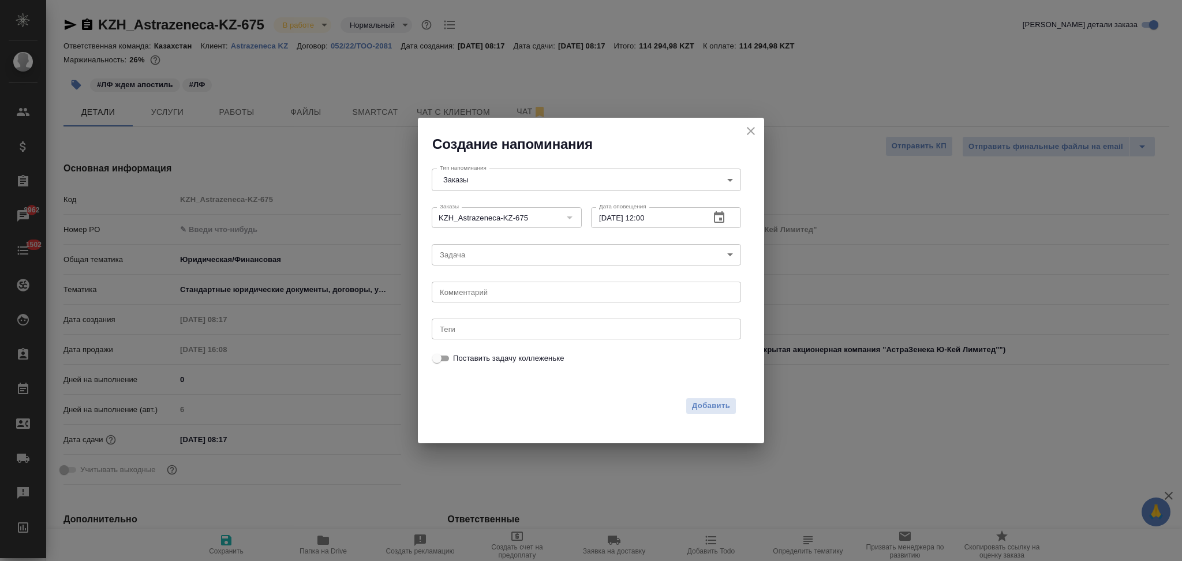
click at [489, 295] on textarea at bounding box center [586, 291] width 293 height 9
type textarea "уточнить у [GEOGRAPHIC_DATA] и пересчитать"
click at [705, 399] on span "Добавить" at bounding box center [711, 405] width 38 height 13
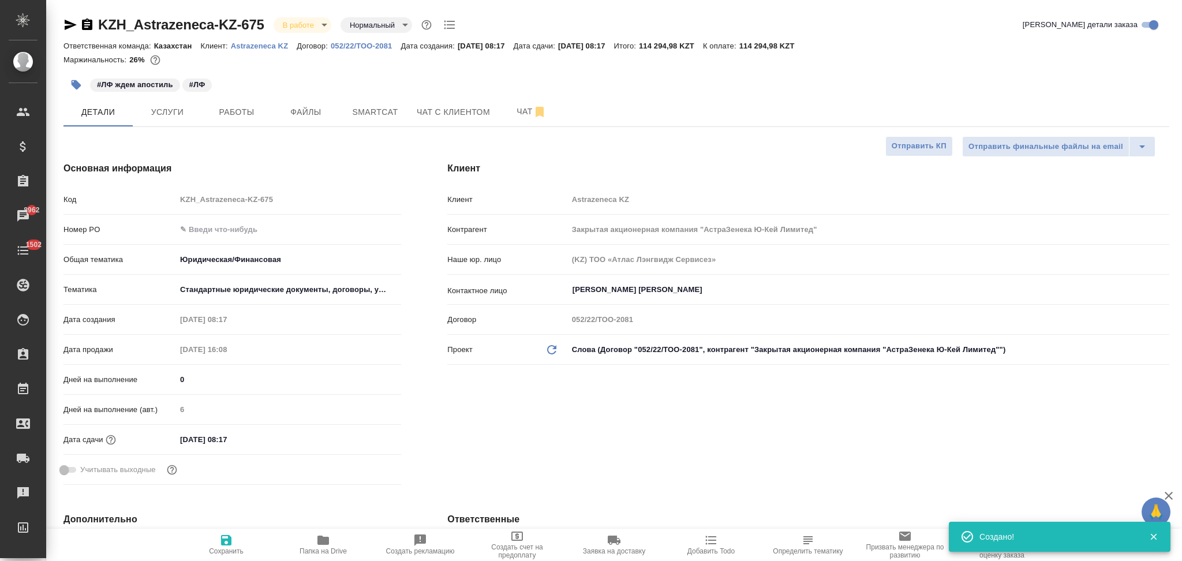
type textarea "x"
